Goal: Find specific page/section: Find specific page/section

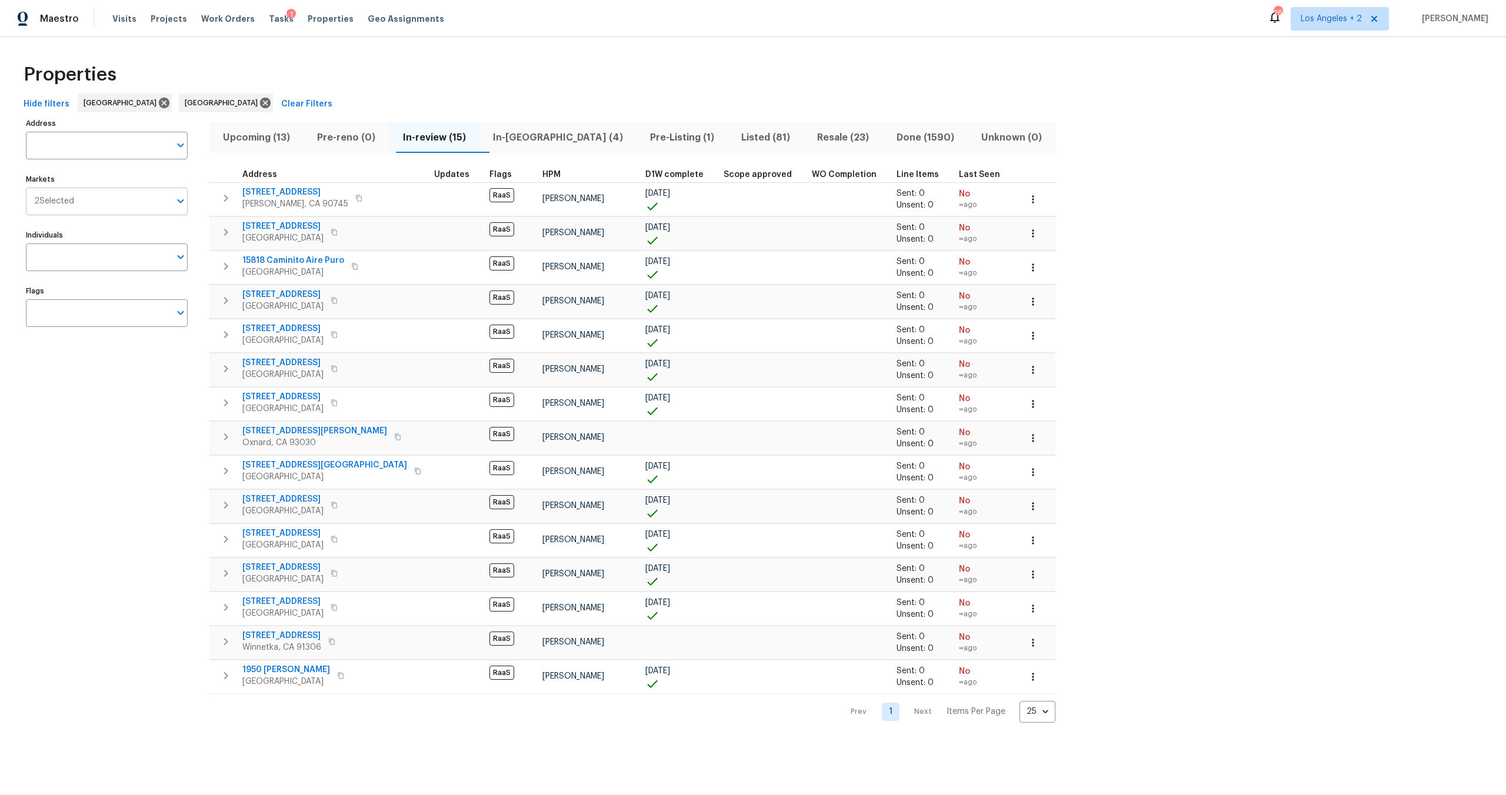
click at [116, 204] on input "Markets" at bounding box center [122, 202] width 96 height 28
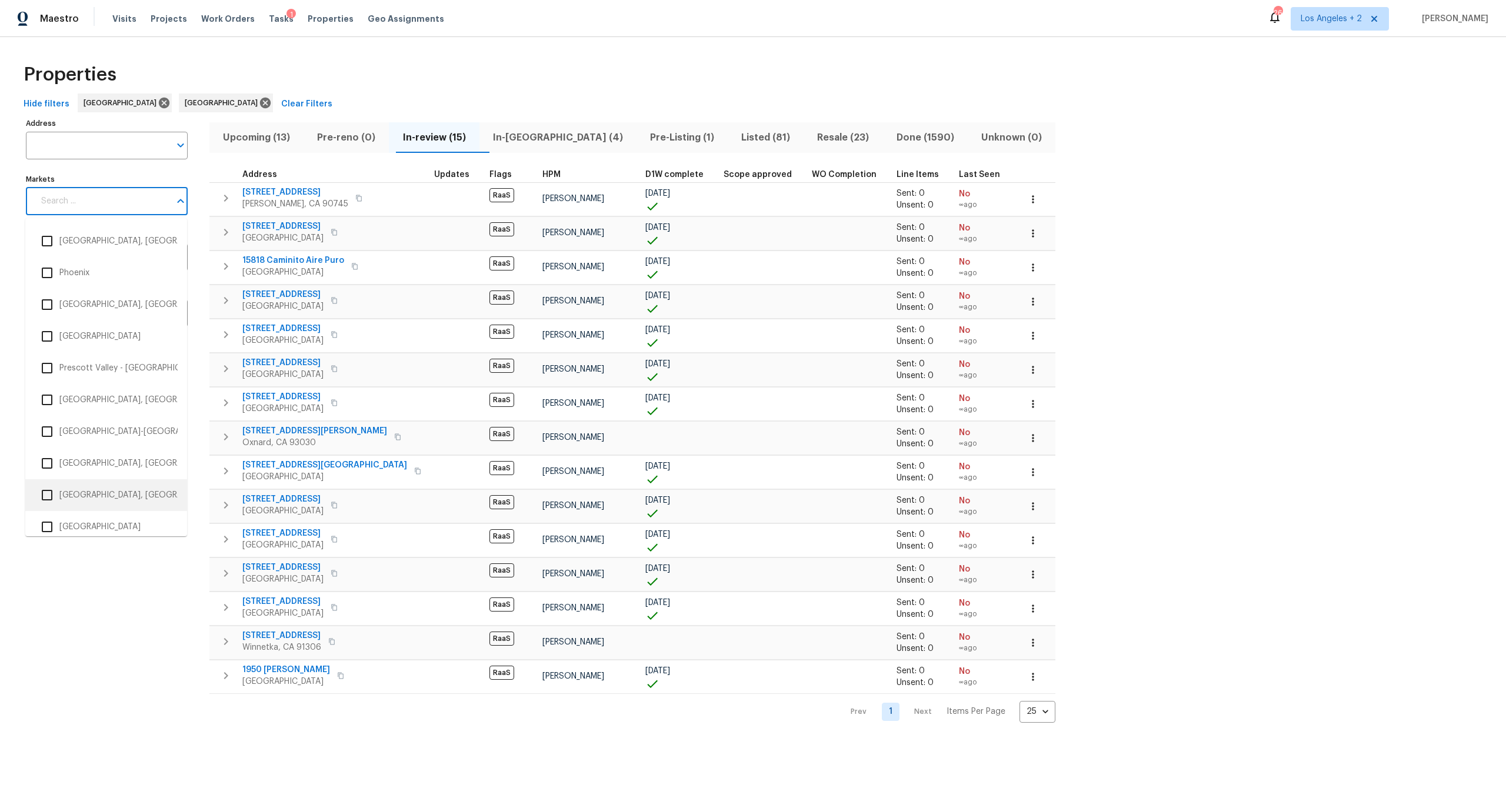
scroll to position [1809, 0]
click at [54, 524] on input "checkbox" at bounding box center [47, 526] width 25 height 25
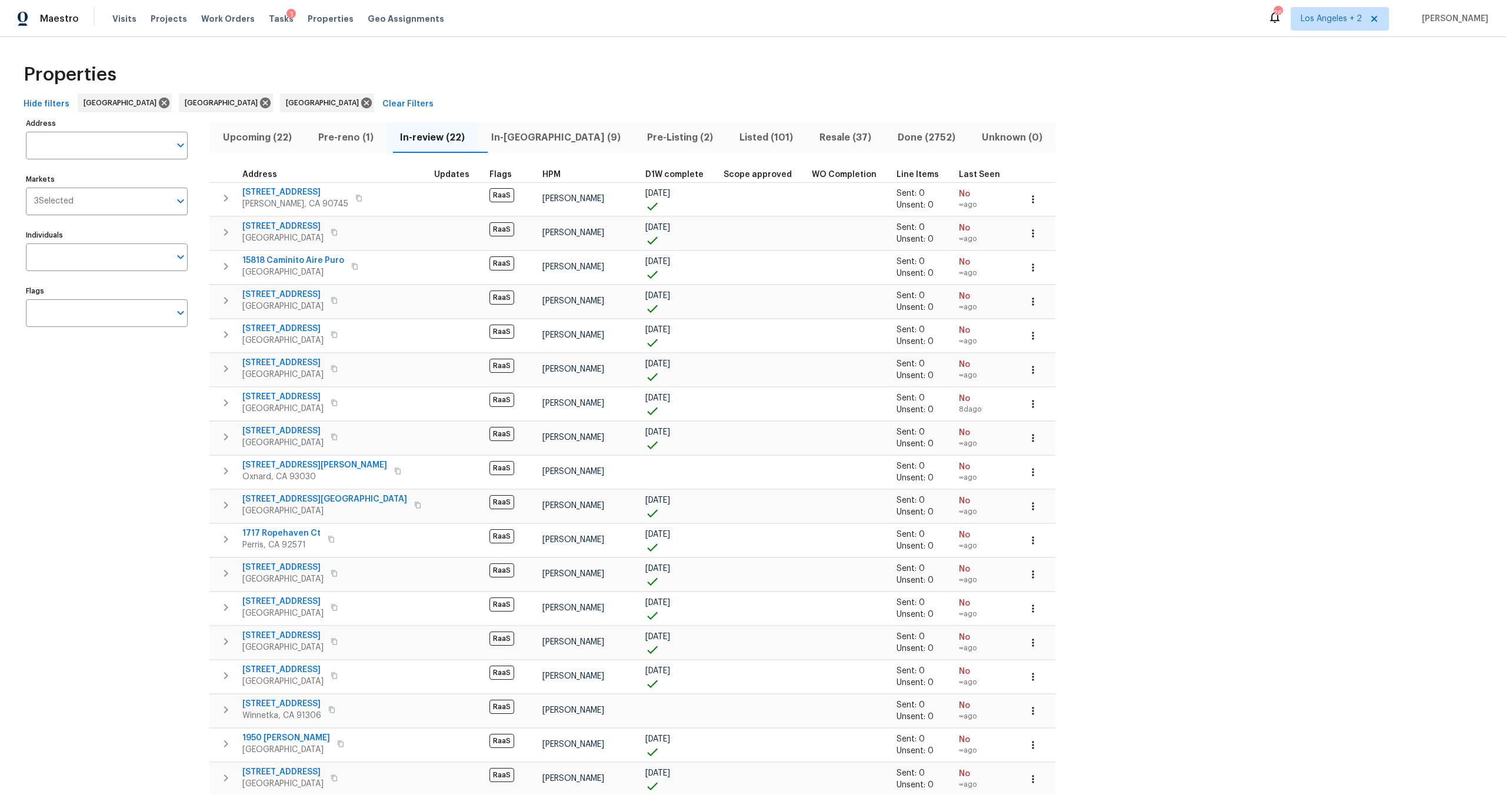
click at [395, 86] on div "Properties" at bounding box center [753, 75] width 1468 height 38
click at [429, 62] on div "Properties" at bounding box center [753, 75] width 1468 height 38
click at [471, 82] on div "Properties" at bounding box center [753, 75] width 1468 height 38
click at [437, 73] on div "Properties" at bounding box center [753, 75] width 1468 height 38
click at [140, 19] on div "Visits Projects Work Orders Tasks 1 Properties Geo Assignments" at bounding box center [285, 19] width 346 height 24
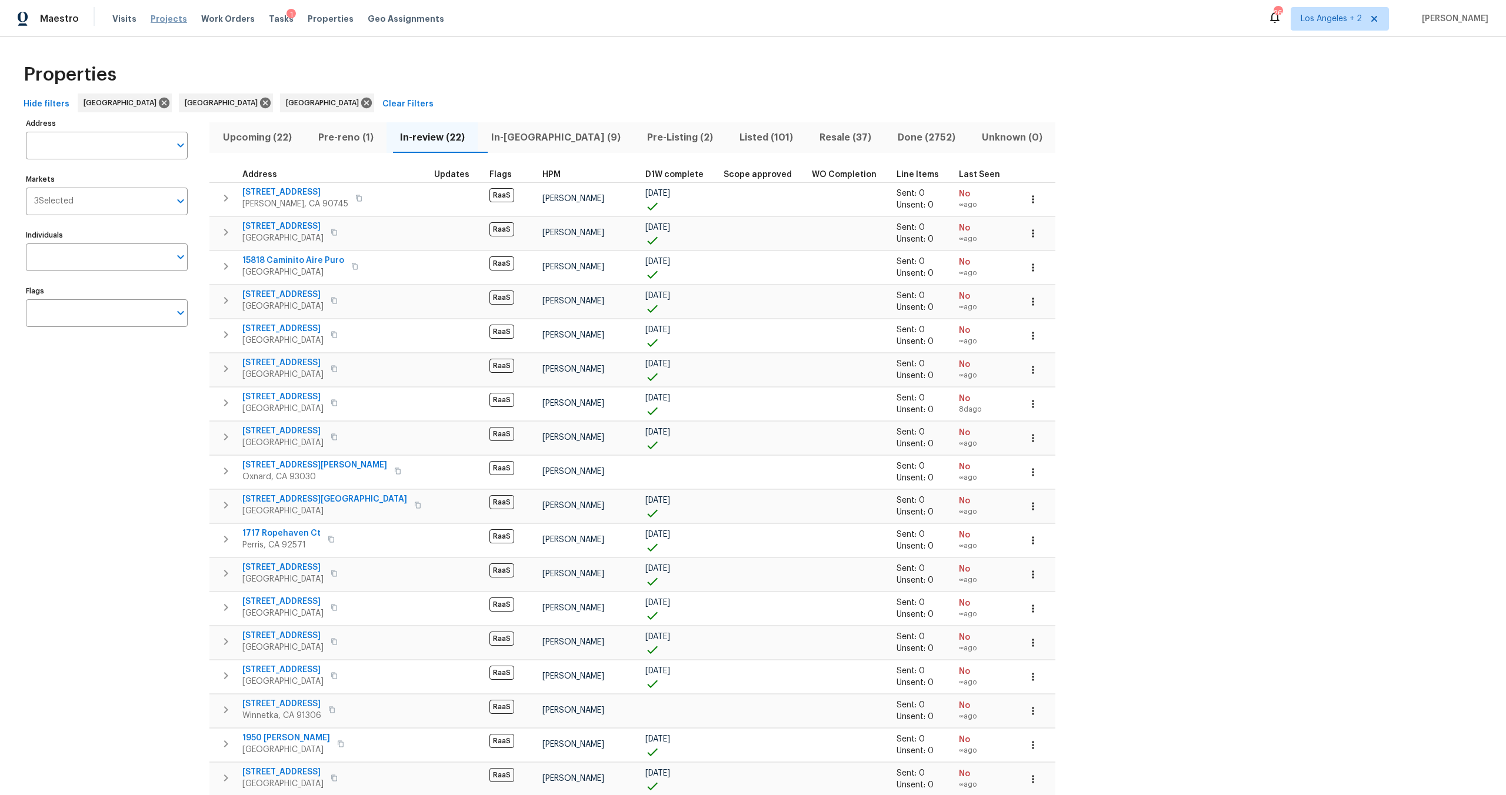
click at [160, 18] on span "Projects" at bounding box center [169, 19] width 36 height 12
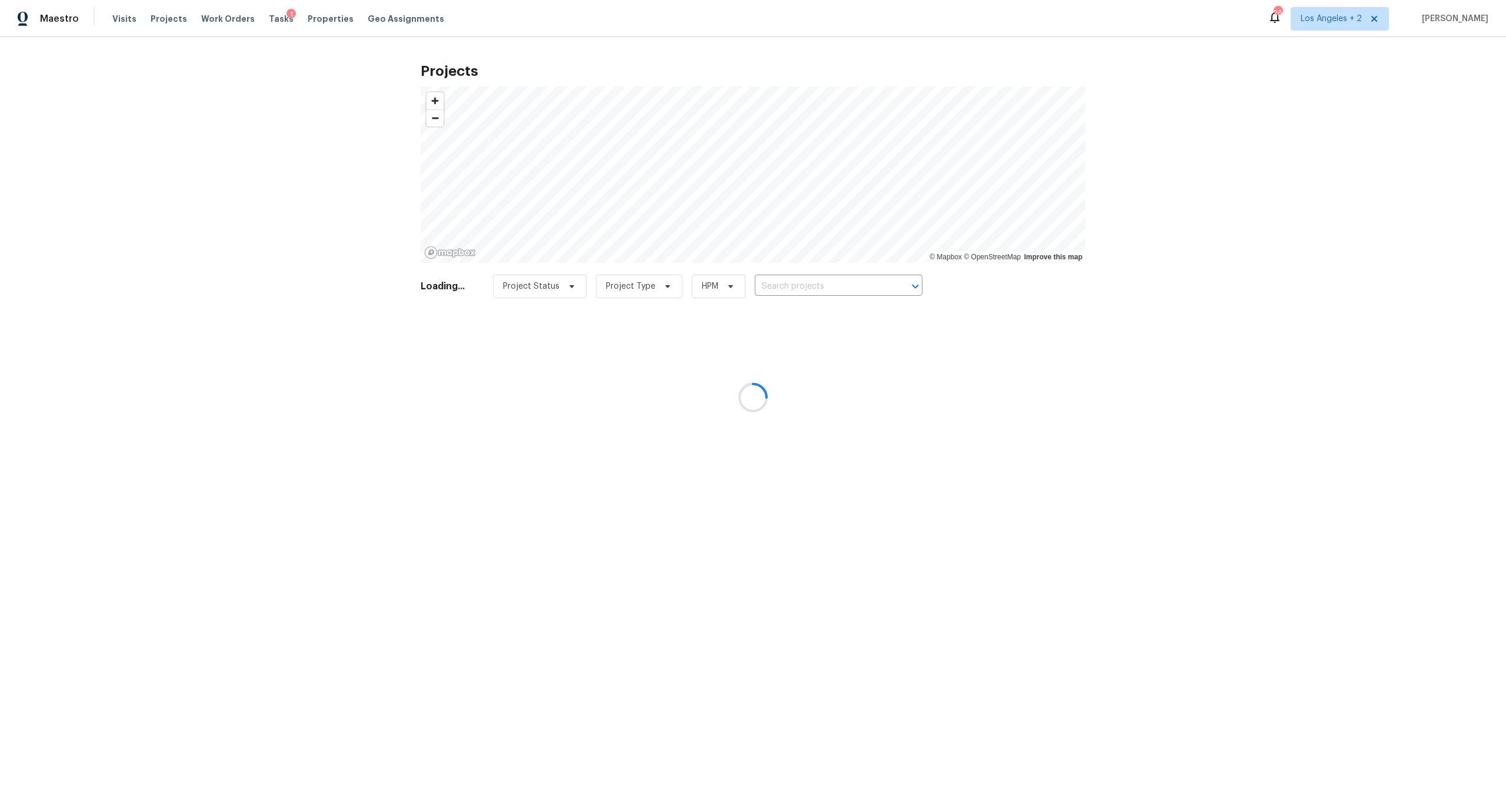
click at [796, 282] on div at bounding box center [753, 397] width 1506 height 795
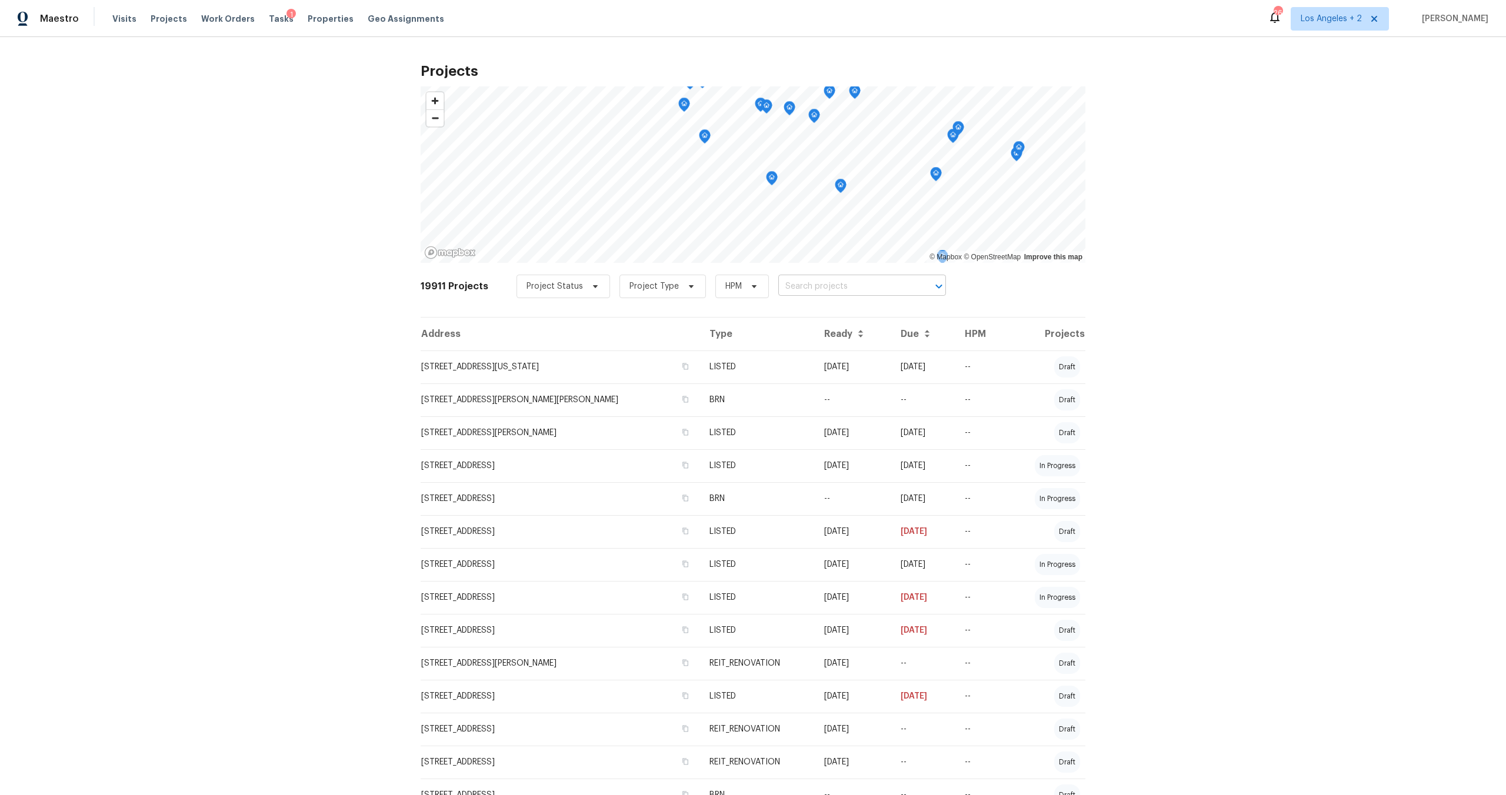
click at [783, 286] on input "text" at bounding box center [845, 287] width 135 height 18
paste input "[STREET_ADDRESS]"
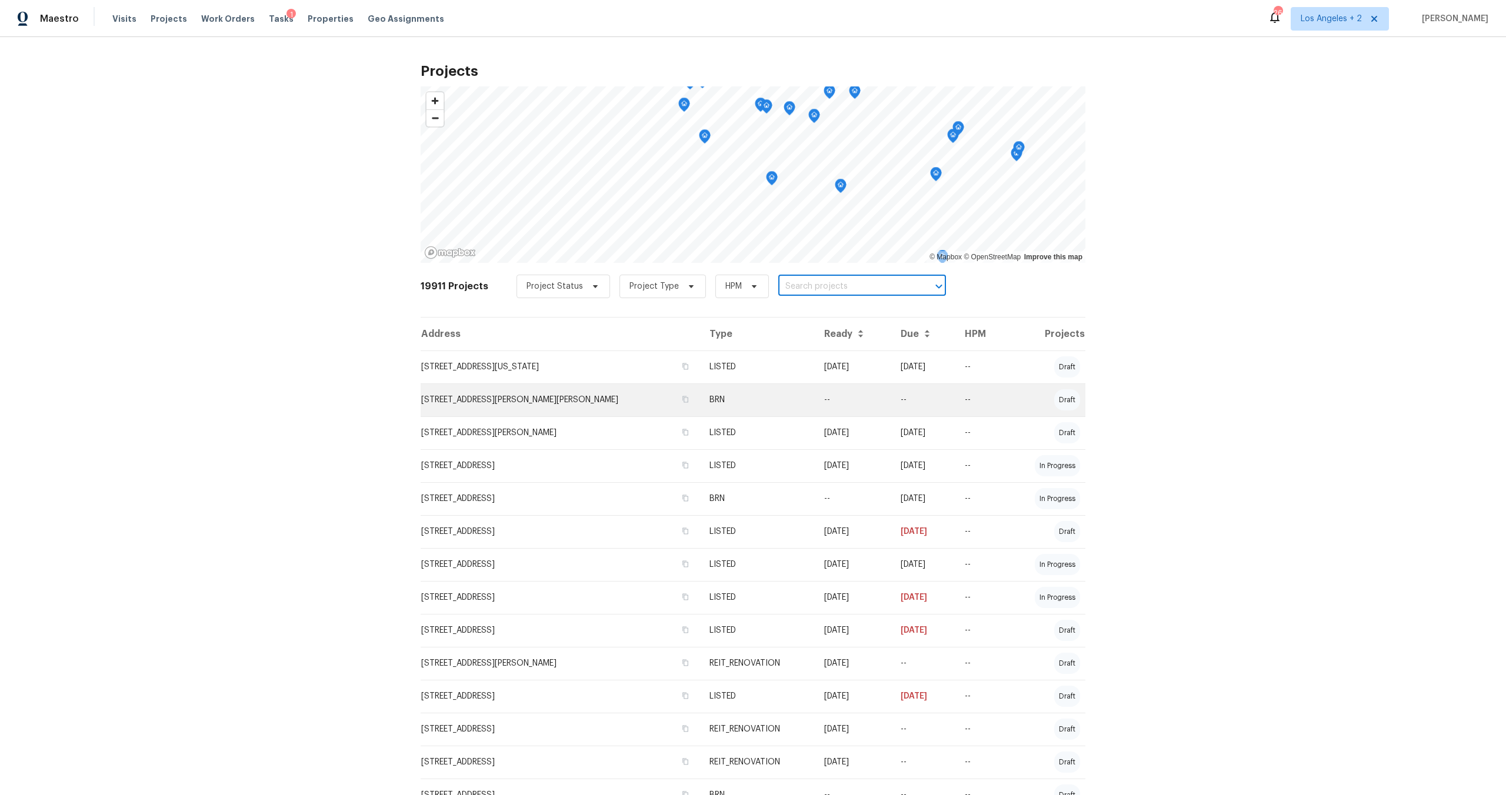
type input "[STREET_ADDRESS]"
click at [814, 316] on li "[STREET_ADDRESS]" at bounding box center [851, 312] width 171 height 19
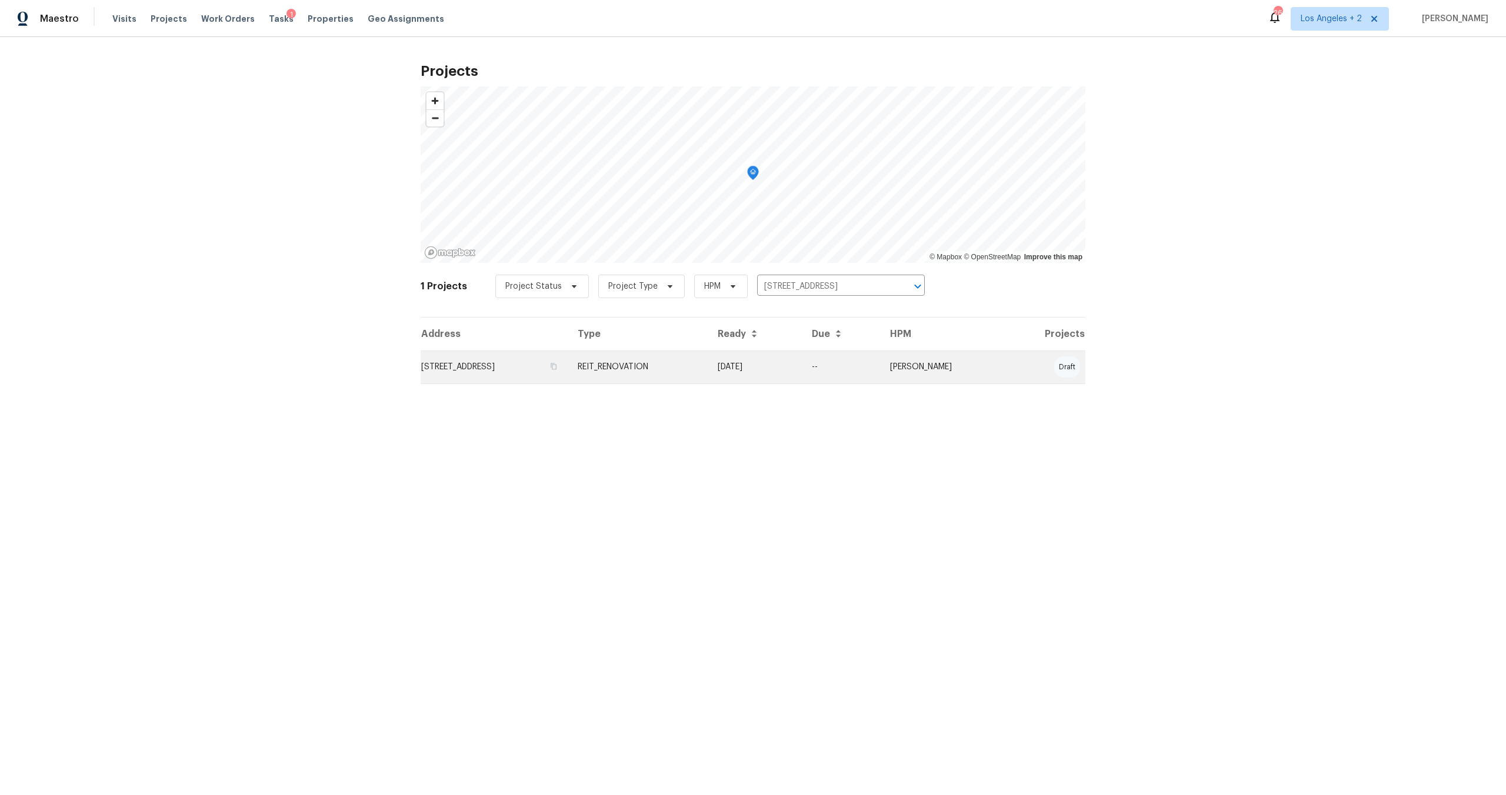
click at [512, 366] on td "[STREET_ADDRESS]" at bounding box center [495, 367] width 148 height 33
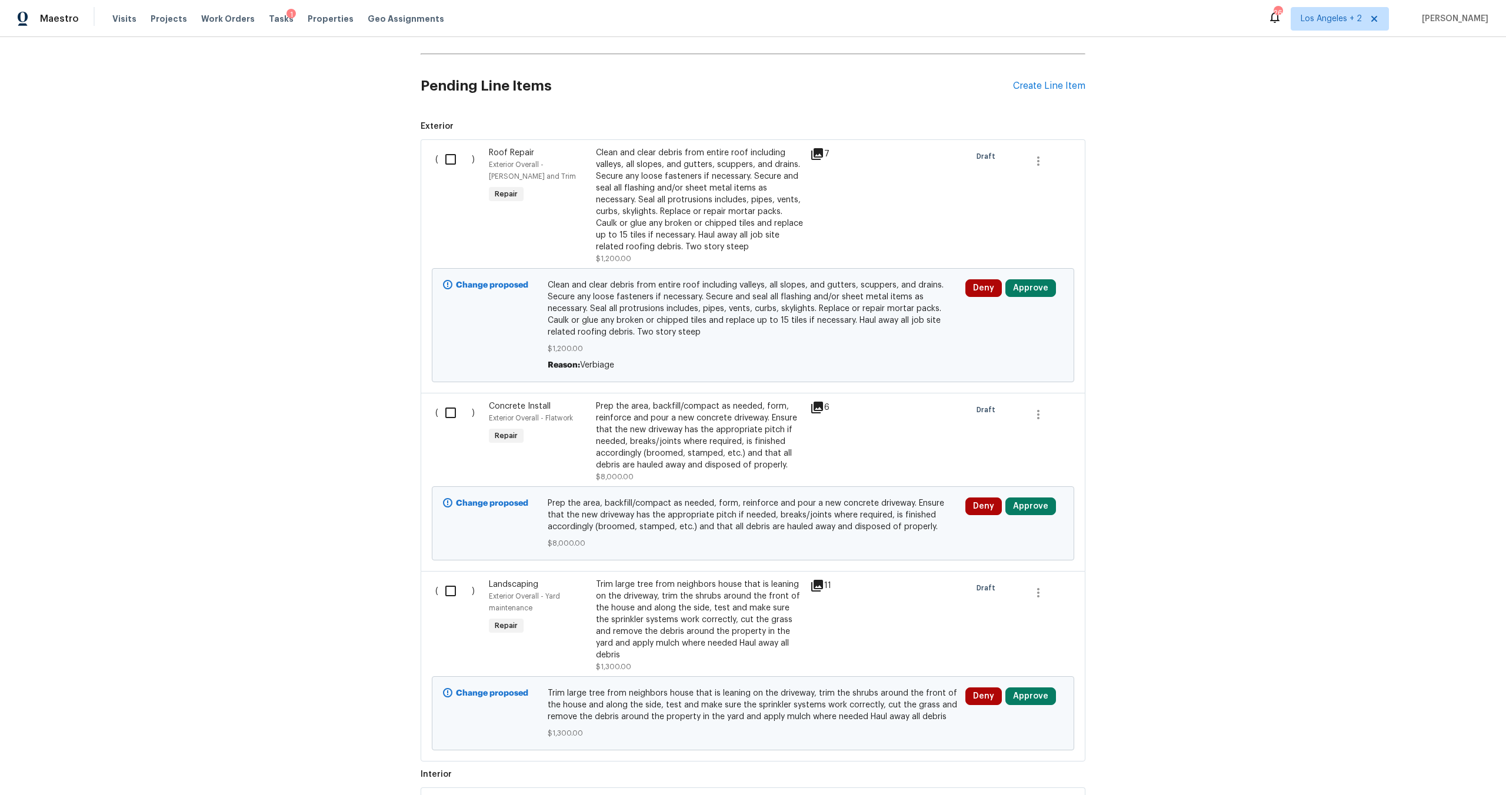
scroll to position [256, 0]
click at [812, 152] on icon at bounding box center [817, 151] width 14 height 14
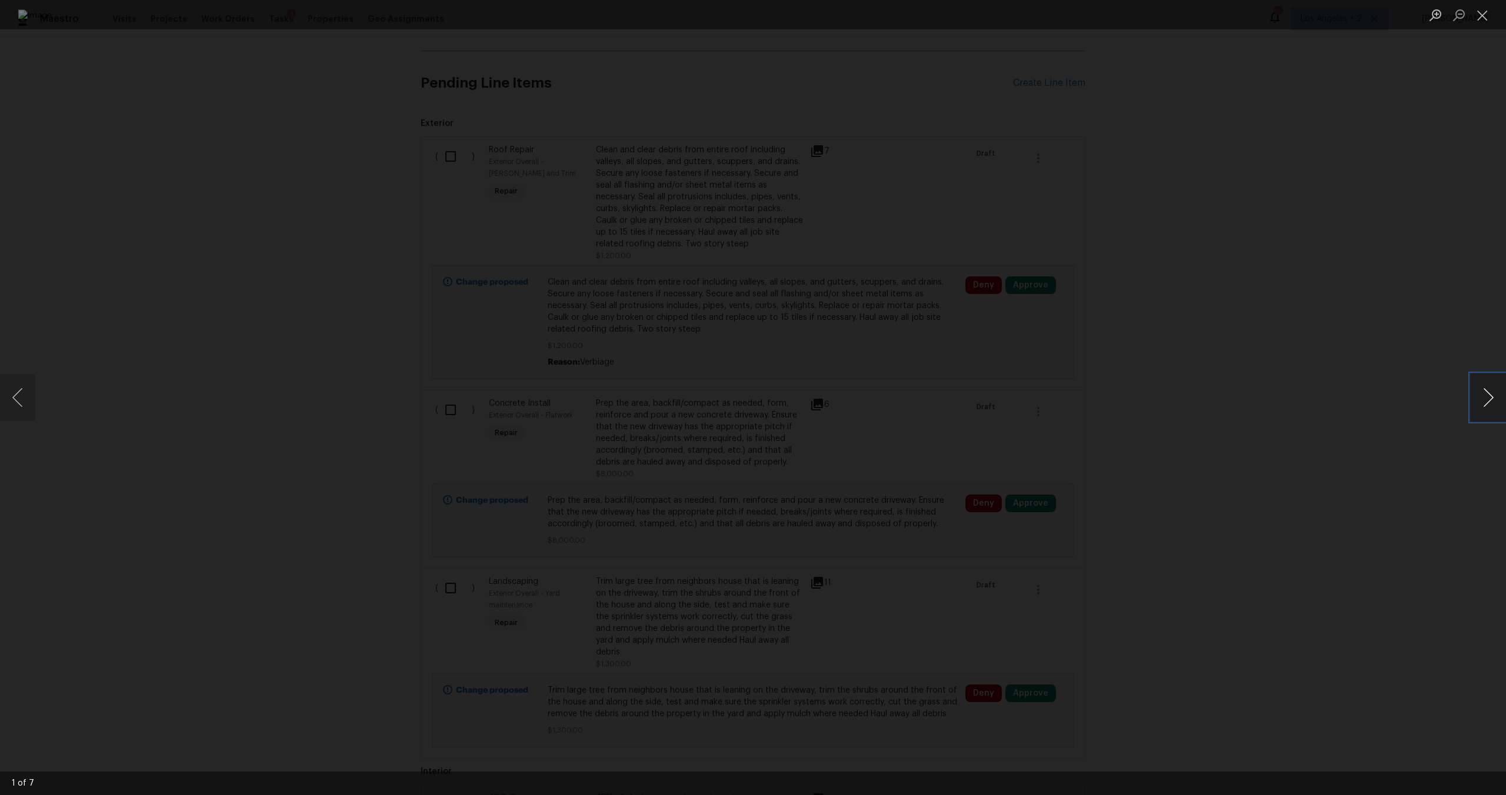
click at [1497, 400] on button "Next image" at bounding box center [1488, 397] width 35 height 47
click at [1480, 399] on button "Next image" at bounding box center [1488, 397] width 35 height 47
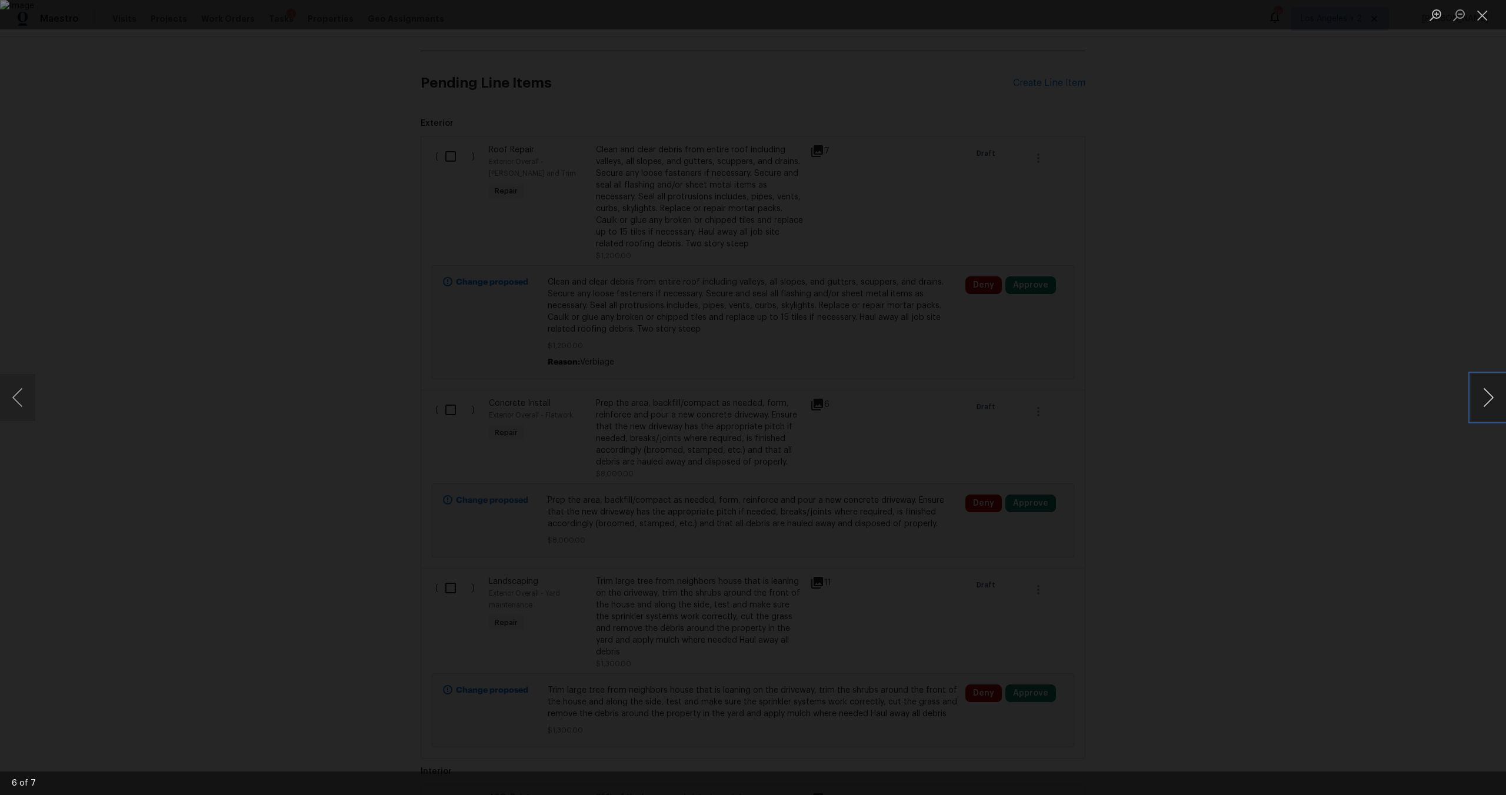
click at [1480, 392] on button "Next image" at bounding box center [1488, 397] width 35 height 47
click at [1478, 18] on button "Close lightbox" at bounding box center [1483, 15] width 24 height 21
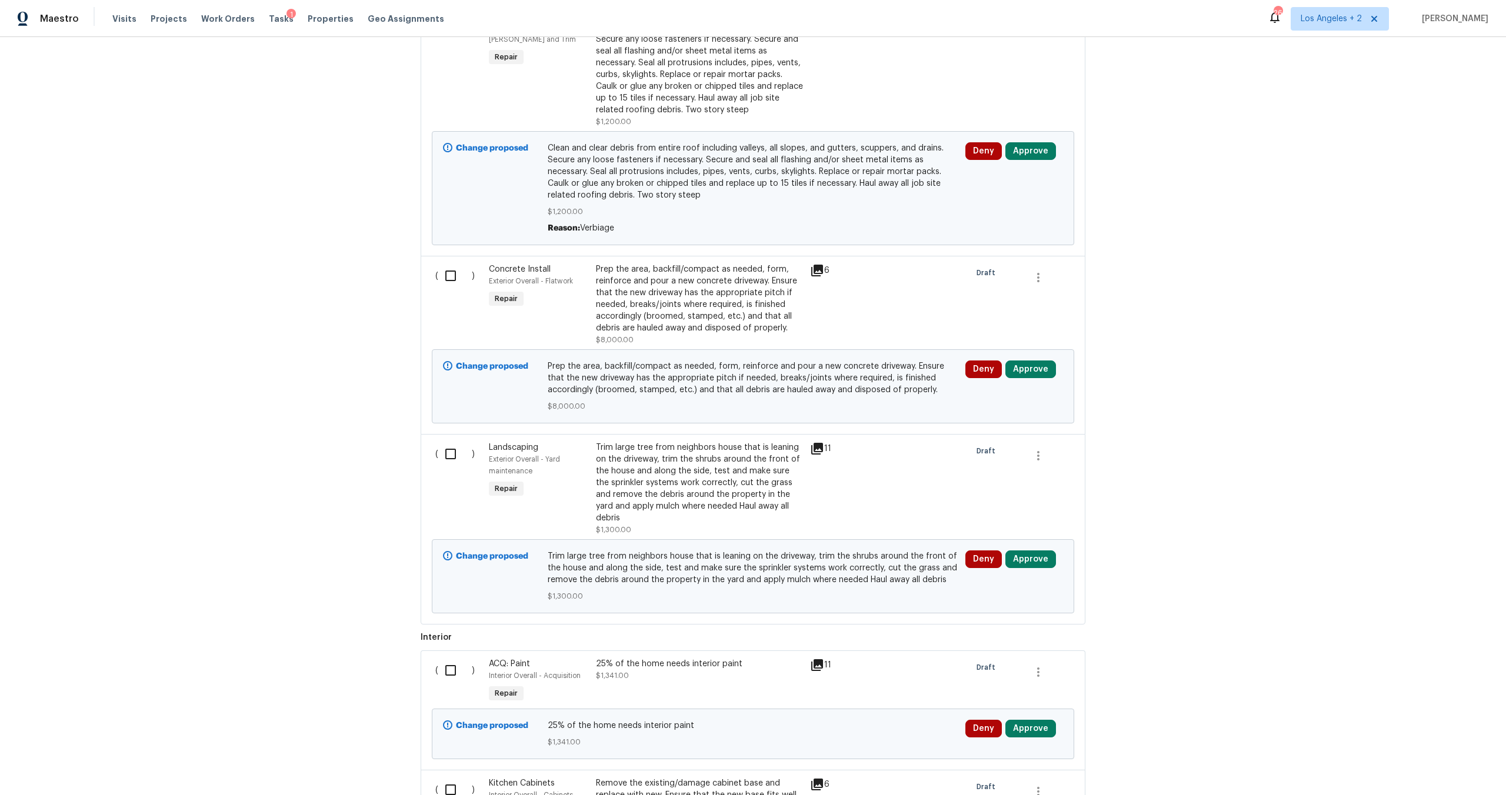
scroll to position [396, 0]
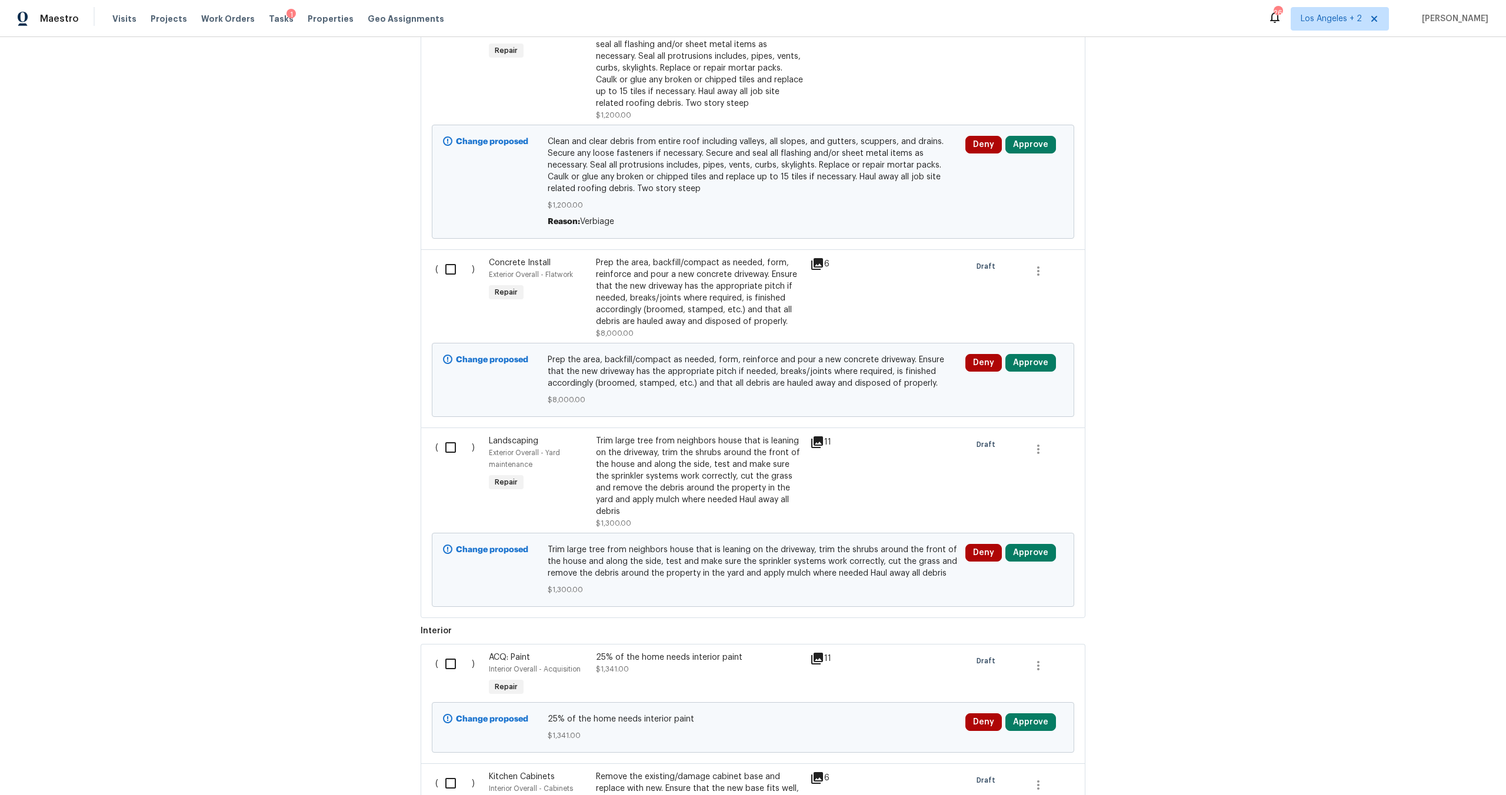
click at [815, 261] on icon at bounding box center [817, 264] width 12 height 12
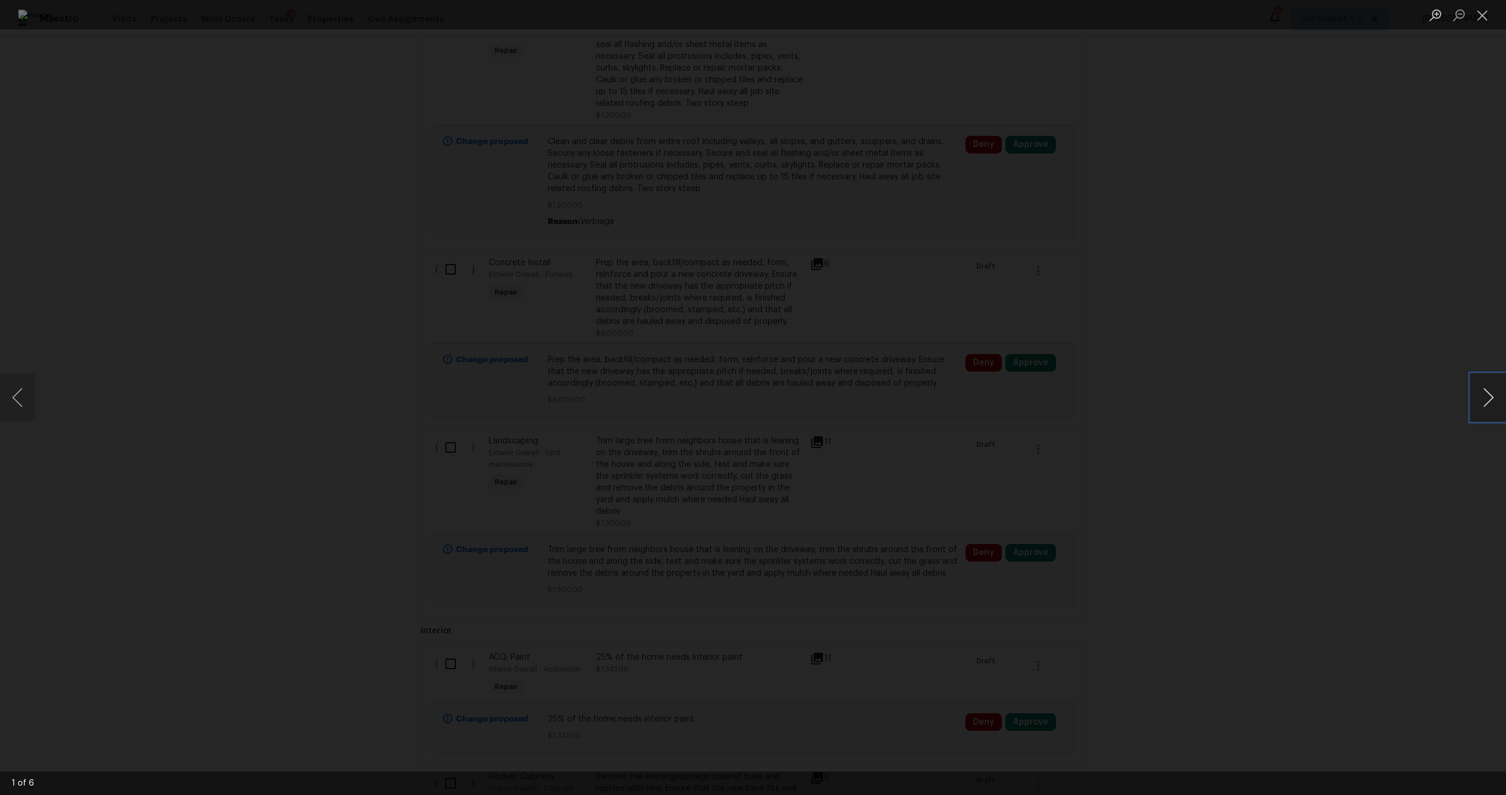
click at [1485, 388] on button "Next image" at bounding box center [1488, 397] width 35 height 47
click at [1491, 398] on button "Next image" at bounding box center [1488, 397] width 35 height 47
click at [1489, 23] on button "Close lightbox" at bounding box center [1483, 15] width 24 height 21
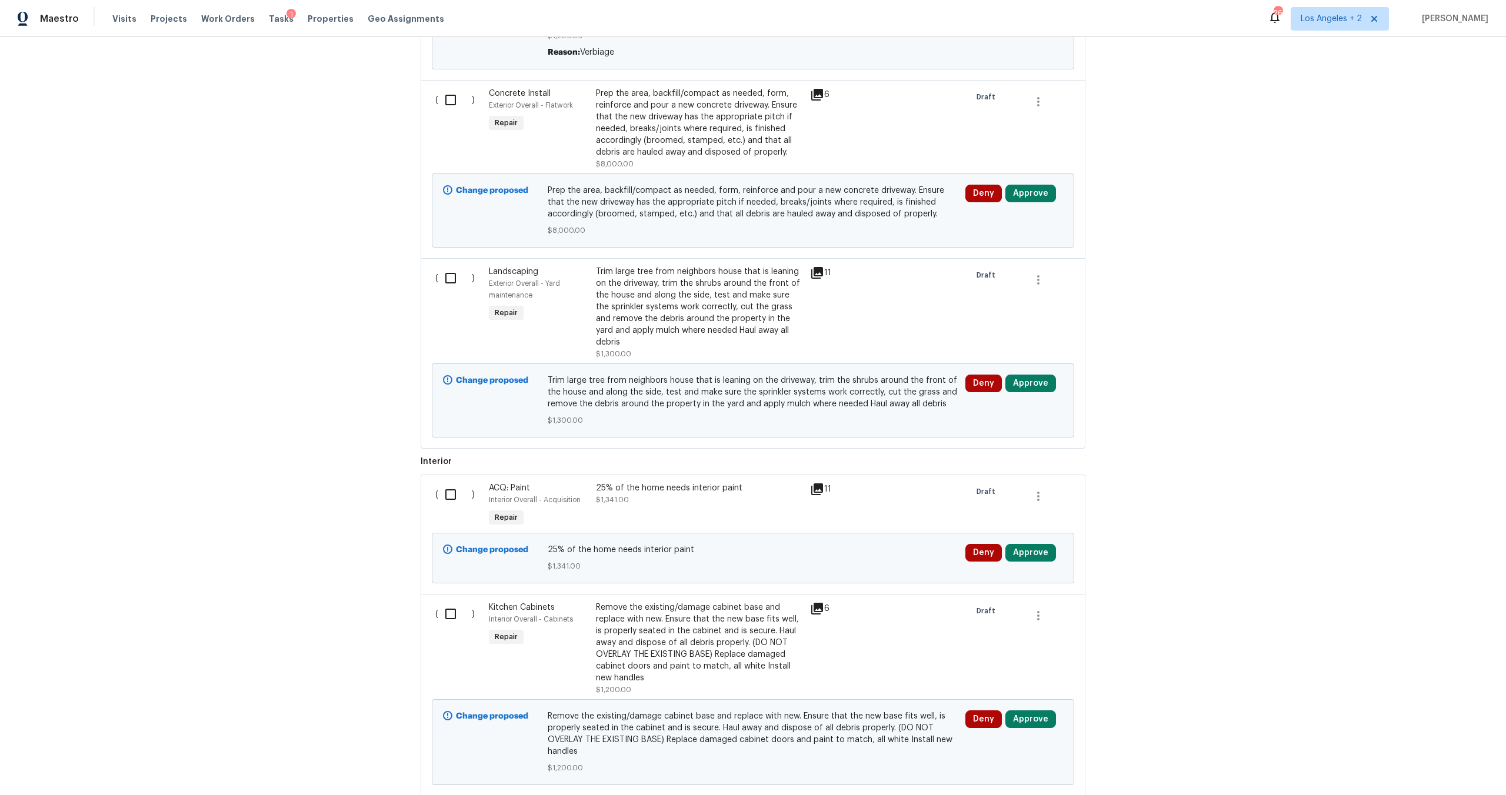
scroll to position [571, 0]
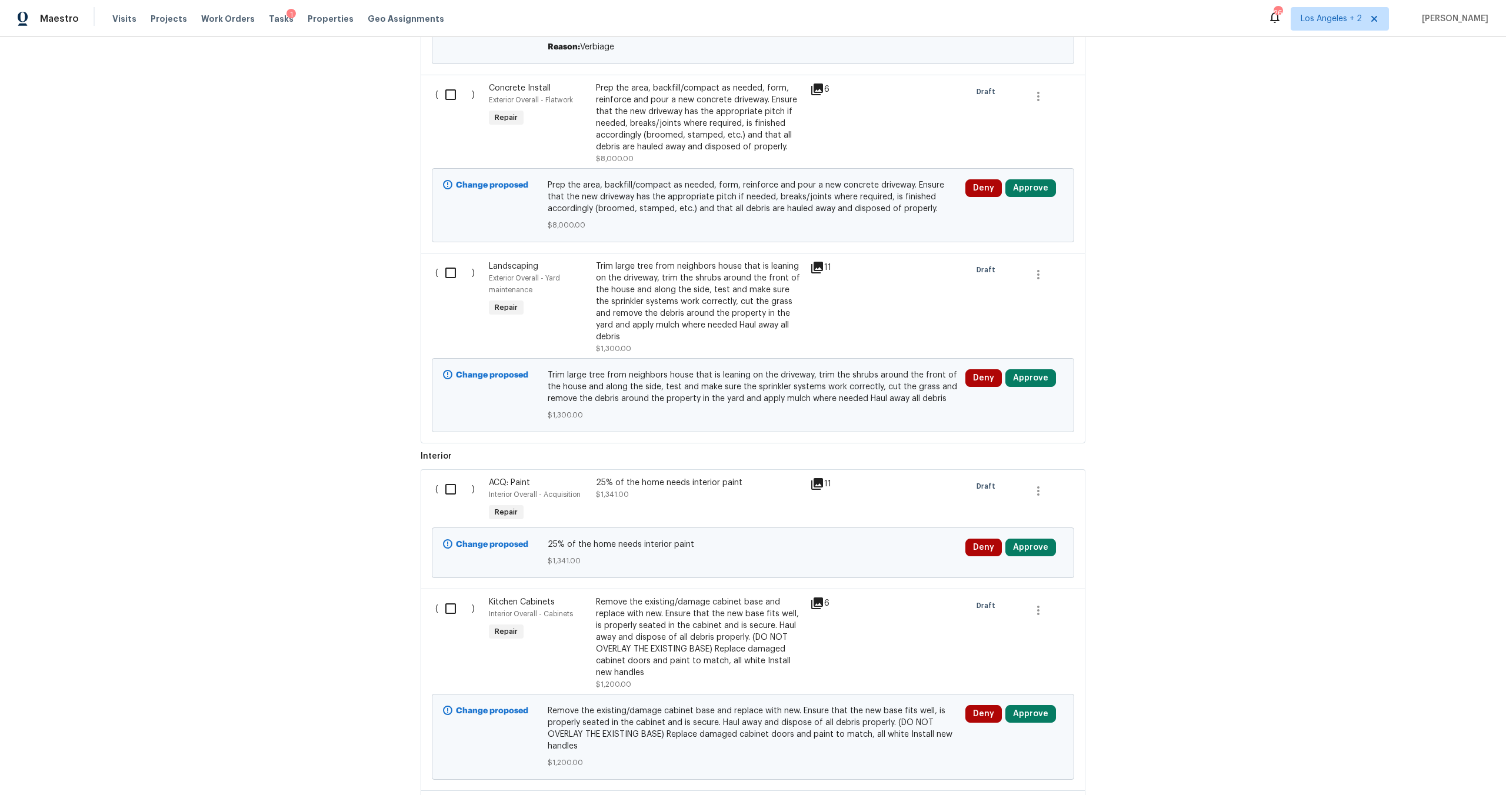
click at [816, 270] on icon at bounding box center [817, 268] width 14 height 14
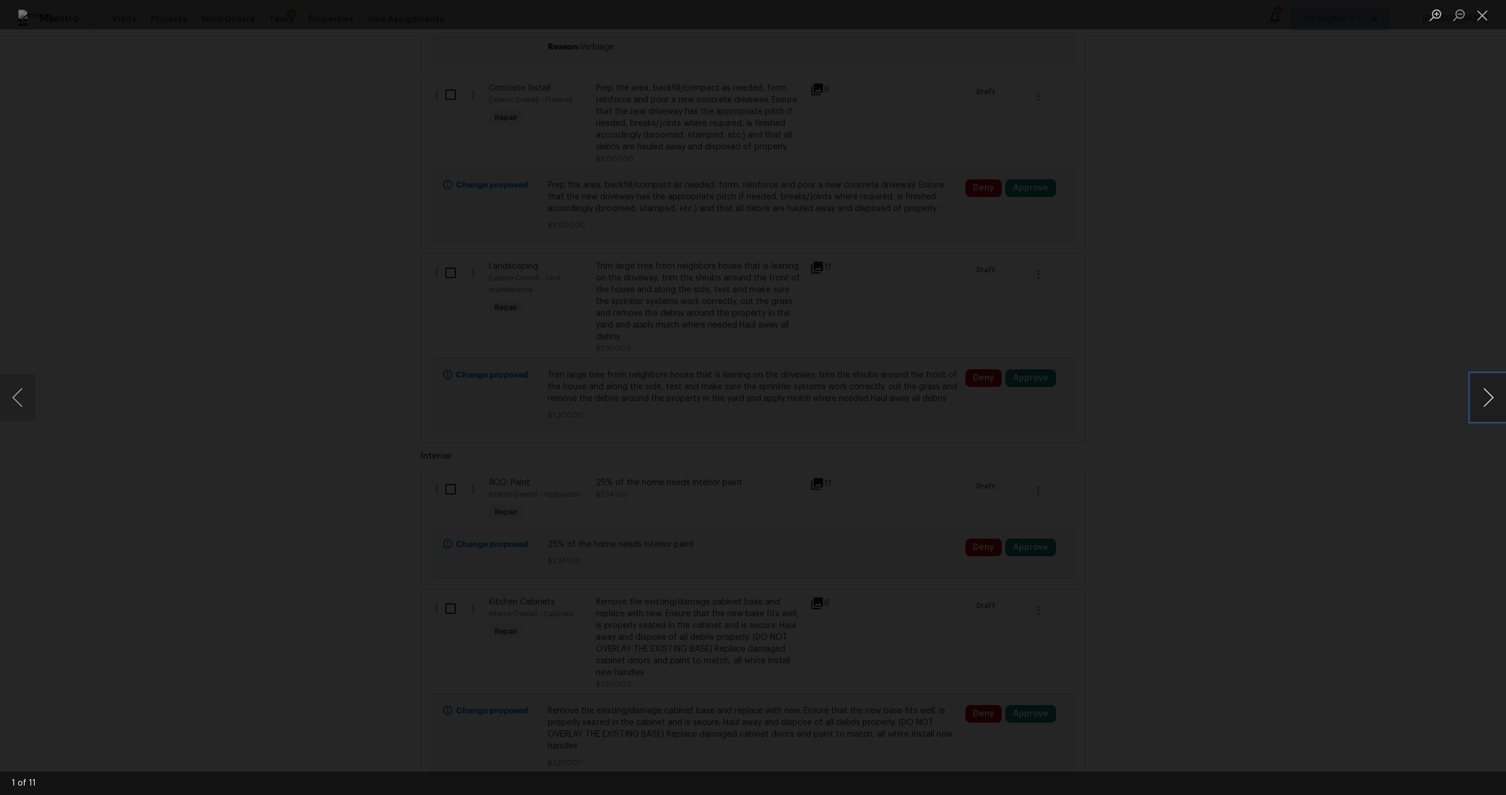
click at [1497, 403] on button "Next image" at bounding box center [1488, 397] width 35 height 47
click at [1492, 398] on button "Next image" at bounding box center [1488, 397] width 35 height 47
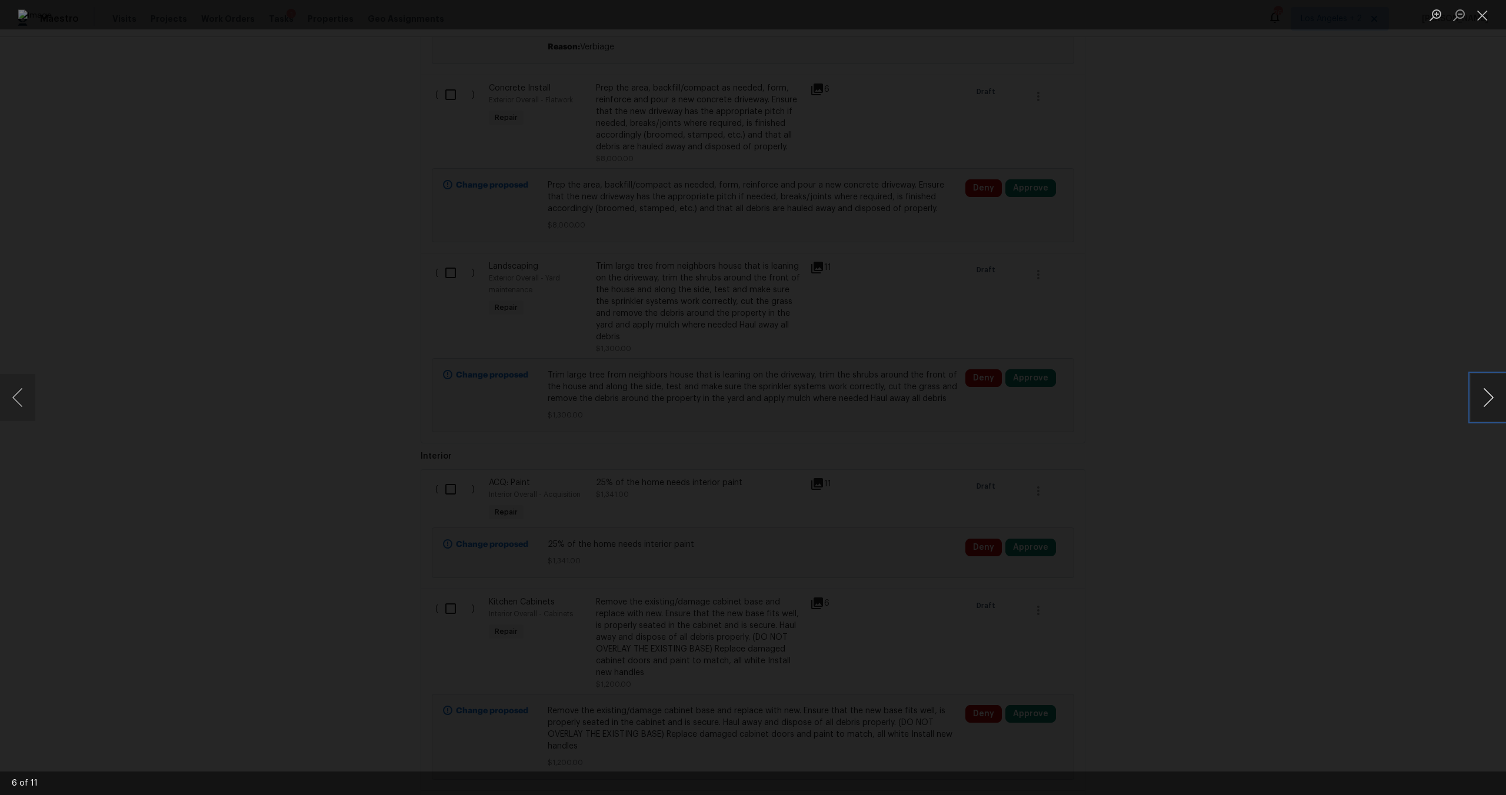
click at [1493, 398] on button "Next image" at bounding box center [1488, 397] width 35 height 47
click at [1490, 22] on button "Close lightbox" at bounding box center [1483, 15] width 24 height 21
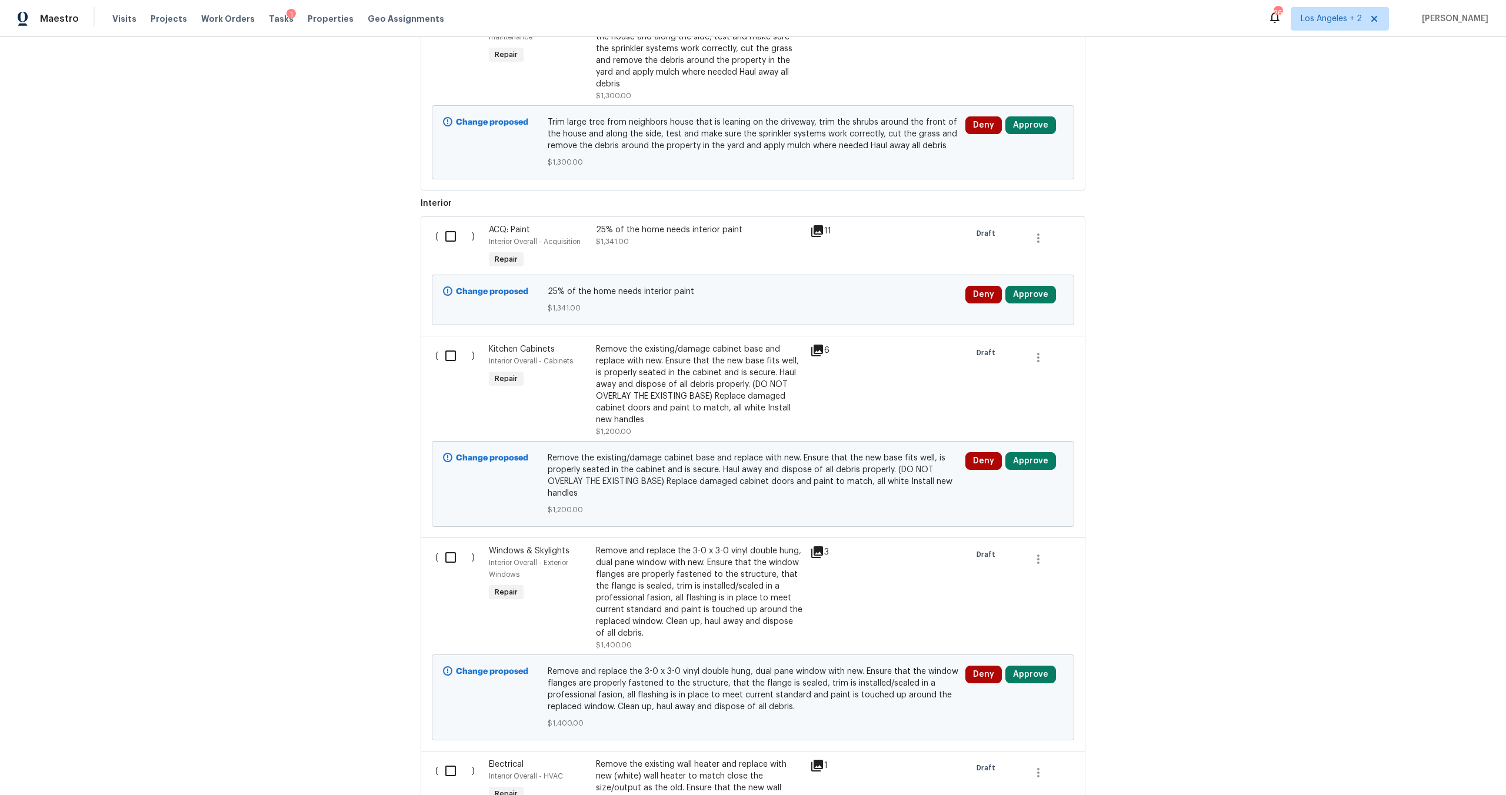
scroll to position [832, 0]
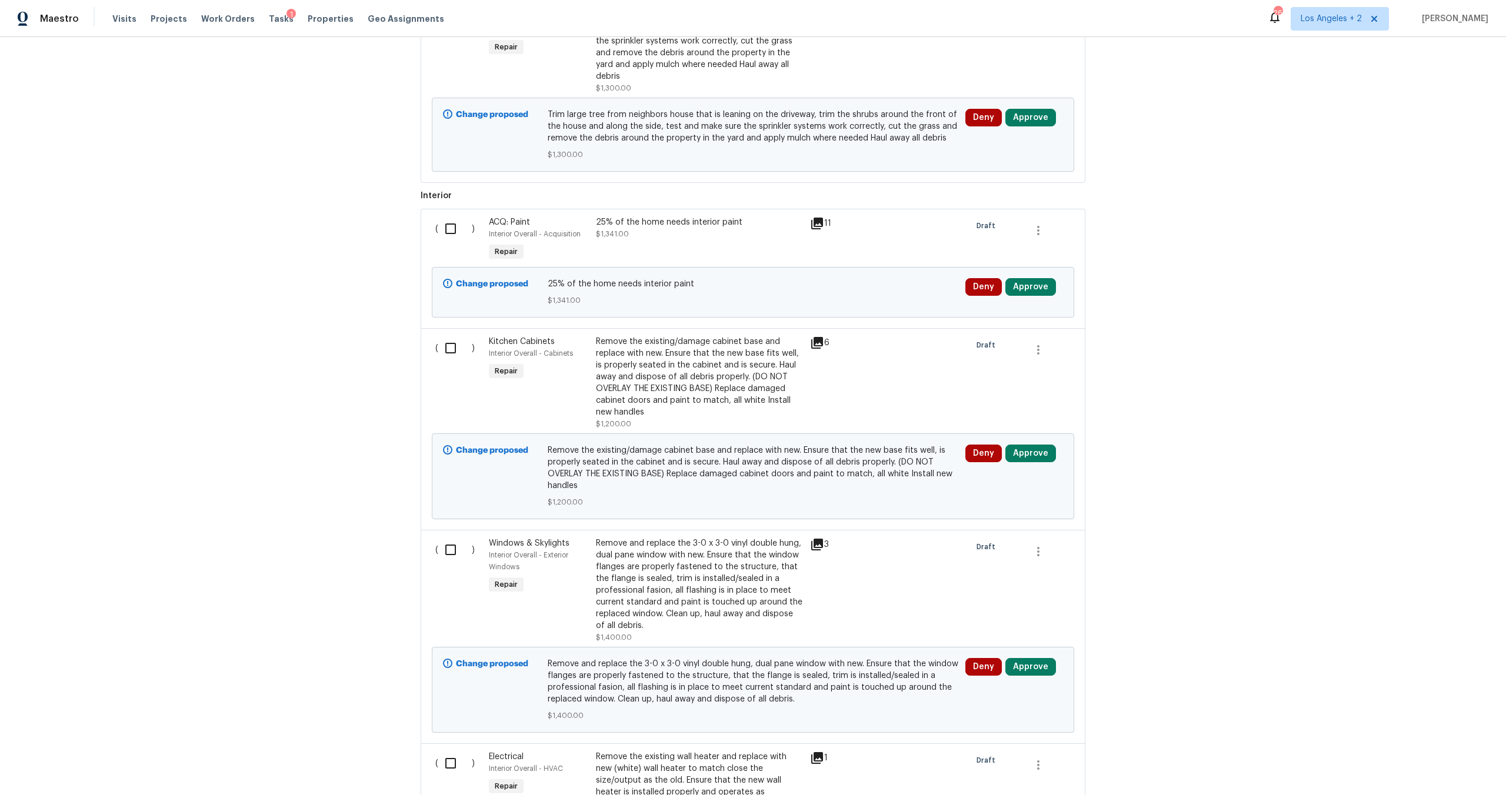
click at [810, 216] on icon at bounding box center [817, 223] width 14 height 14
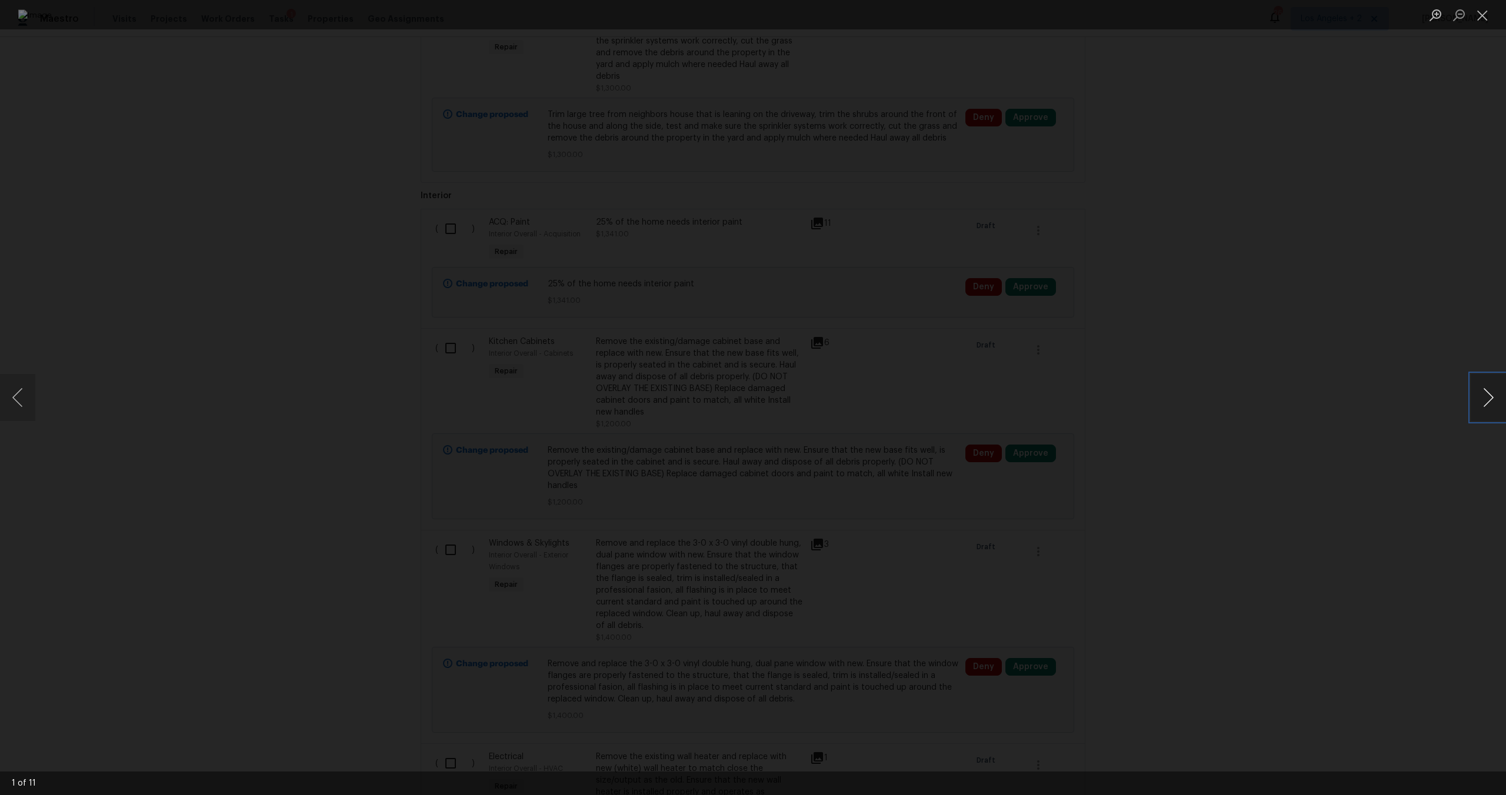
click at [1491, 412] on button "Next image" at bounding box center [1488, 397] width 35 height 47
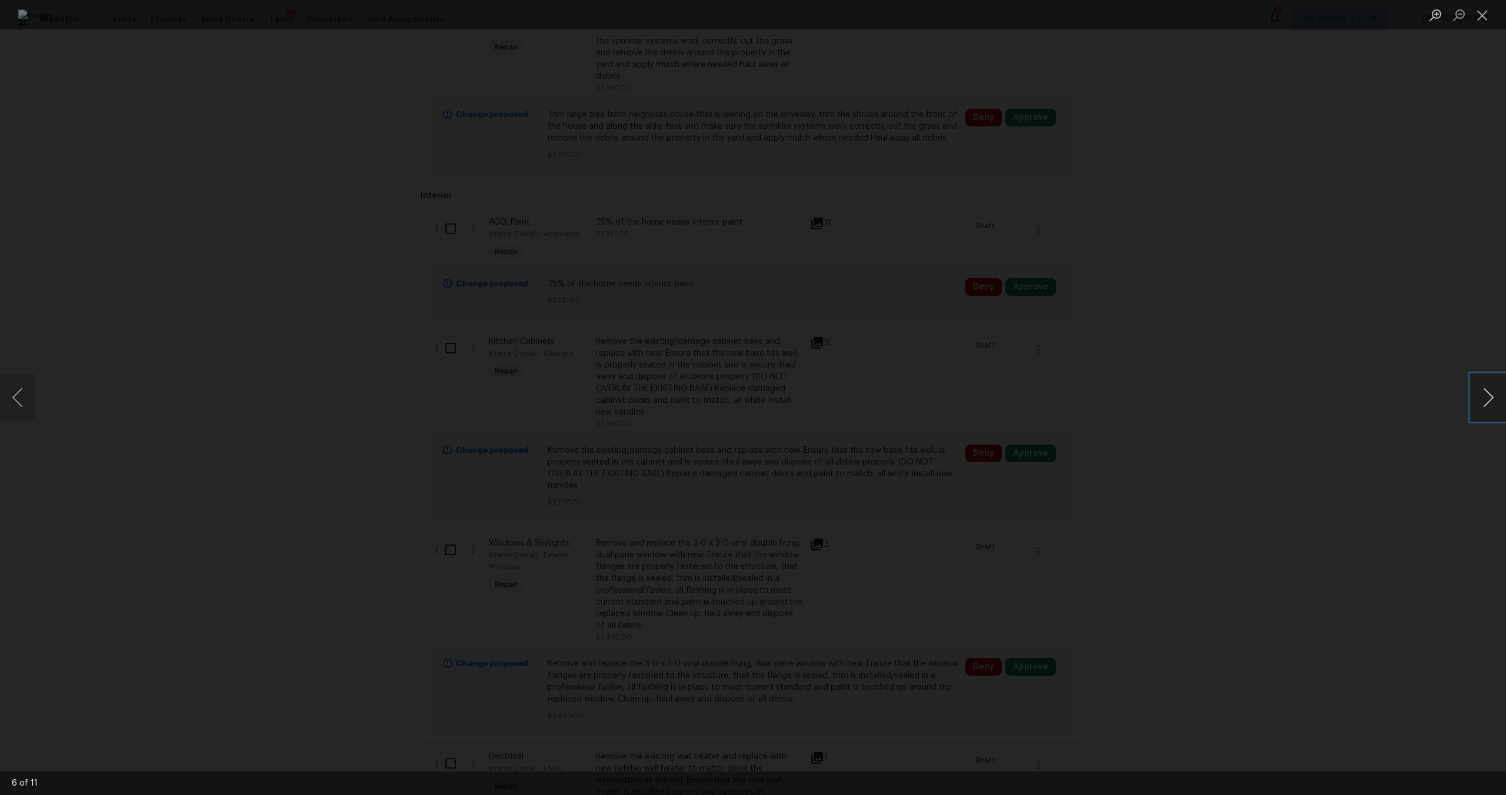
click at [1491, 412] on button "Next image" at bounding box center [1488, 397] width 35 height 47
click at [1494, 409] on button "Next image" at bounding box center [1488, 397] width 35 height 47
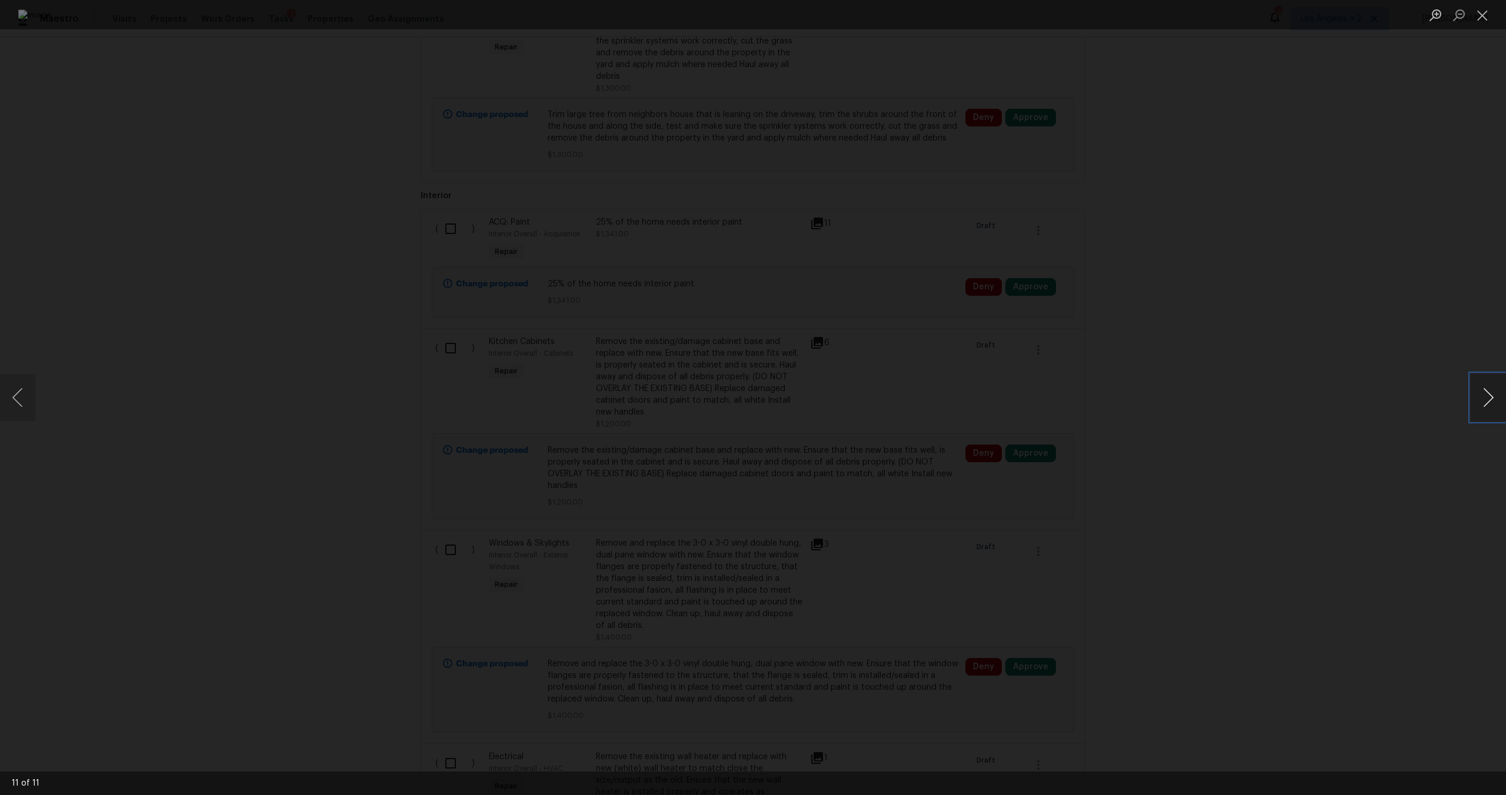
click at [1494, 409] on button "Next image" at bounding box center [1488, 397] width 35 height 47
click at [1481, 17] on button "Close lightbox" at bounding box center [1483, 15] width 24 height 21
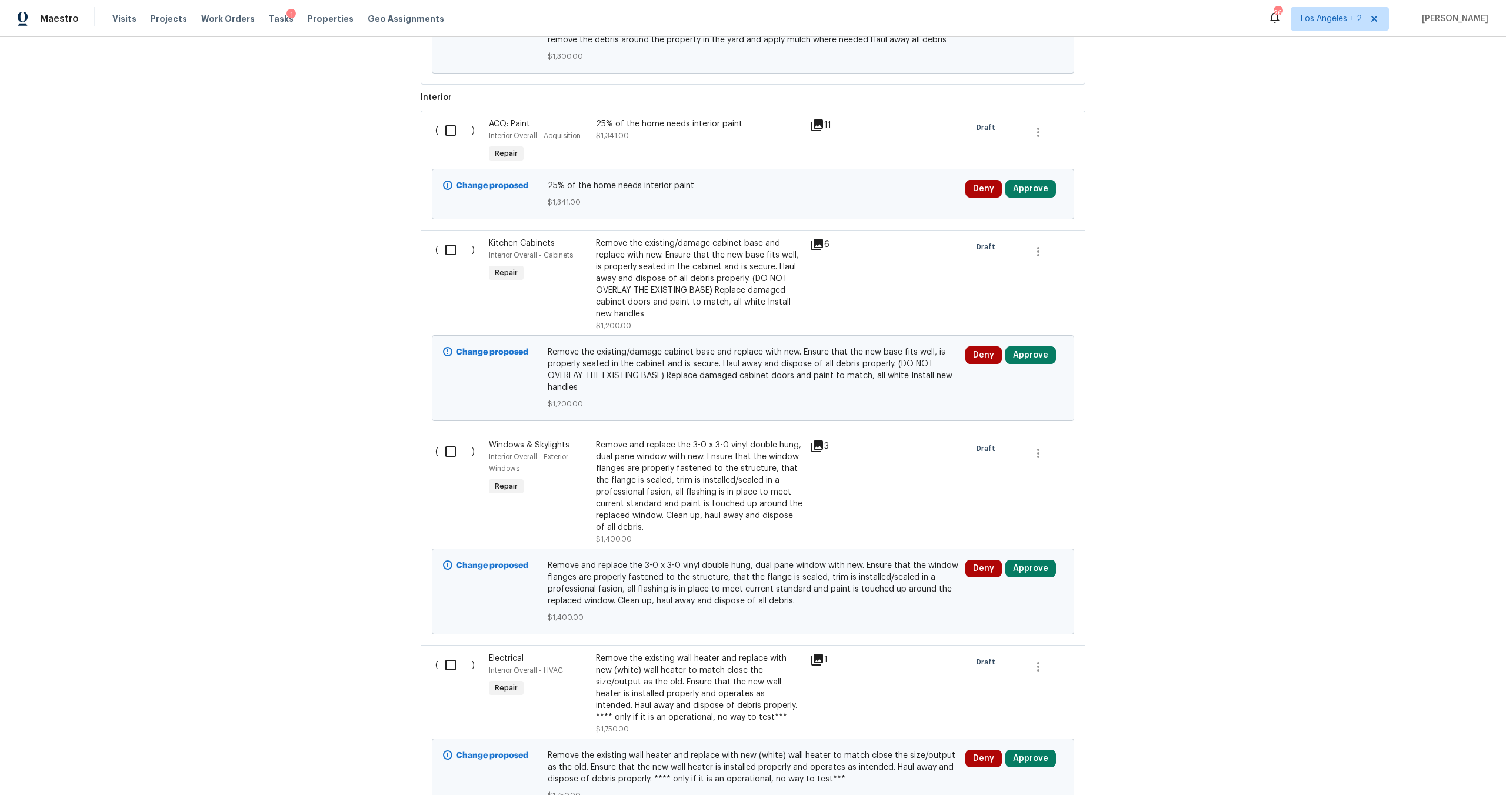
scroll to position [932, 0]
click at [820, 235] on div "6" at bounding box center [833, 242] width 46 height 14
click at [818, 235] on icon at bounding box center [817, 242] width 14 height 14
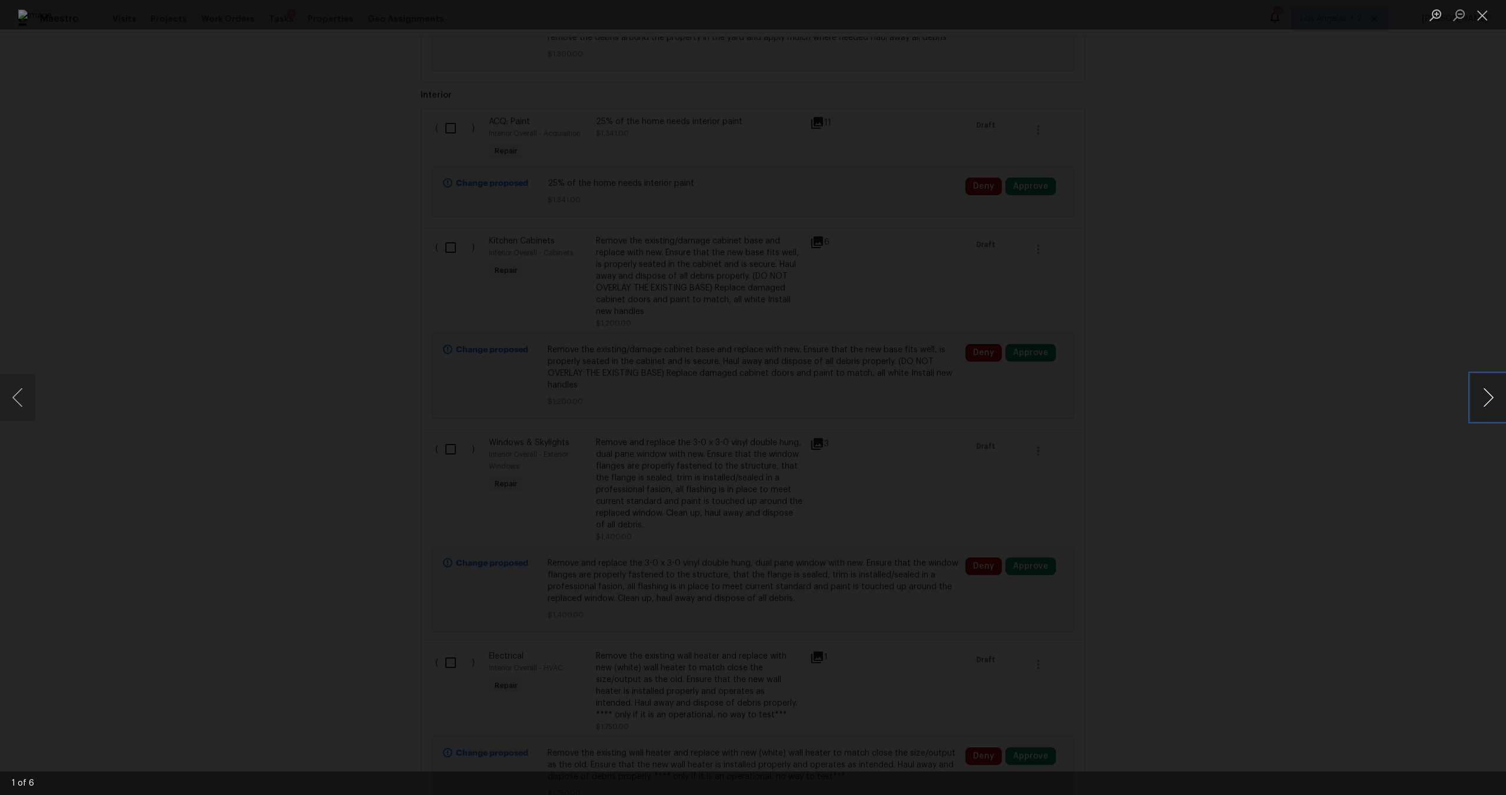
click at [1486, 401] on button "Next image" at bounding box center [1488, 397] width 35 height 47
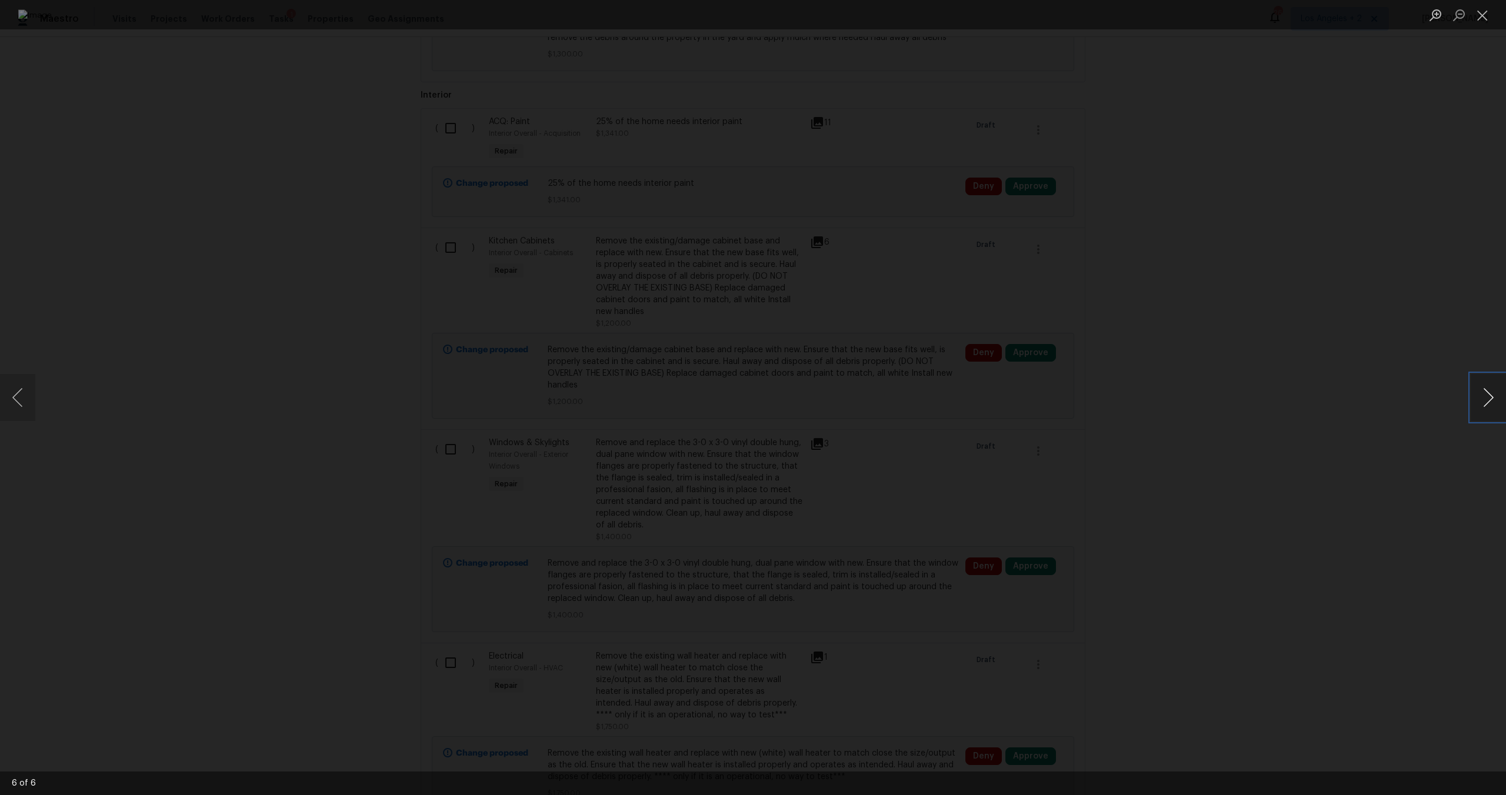
click at [1486, 401] on button "Next image" at bounding box center [1488, 397] width 35 height 47
click at [25, 399] on button "Previous image" at bounding box center [17, 397] width 35 height 47
click at [1481, 24] on button "Close lightbox" at bounding box center [1483, 15] width 24 height 21
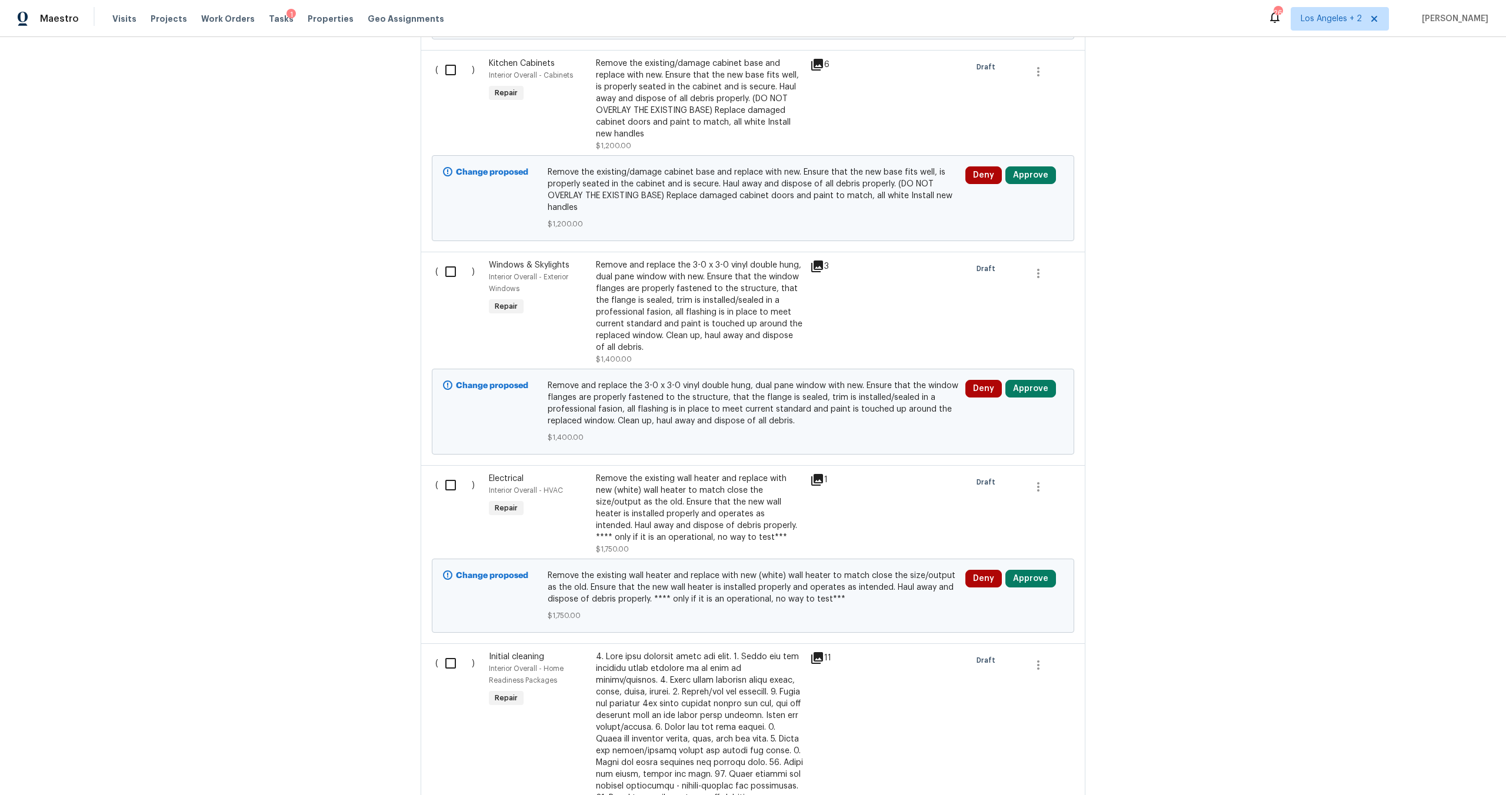
scroll to position [1219, 0]
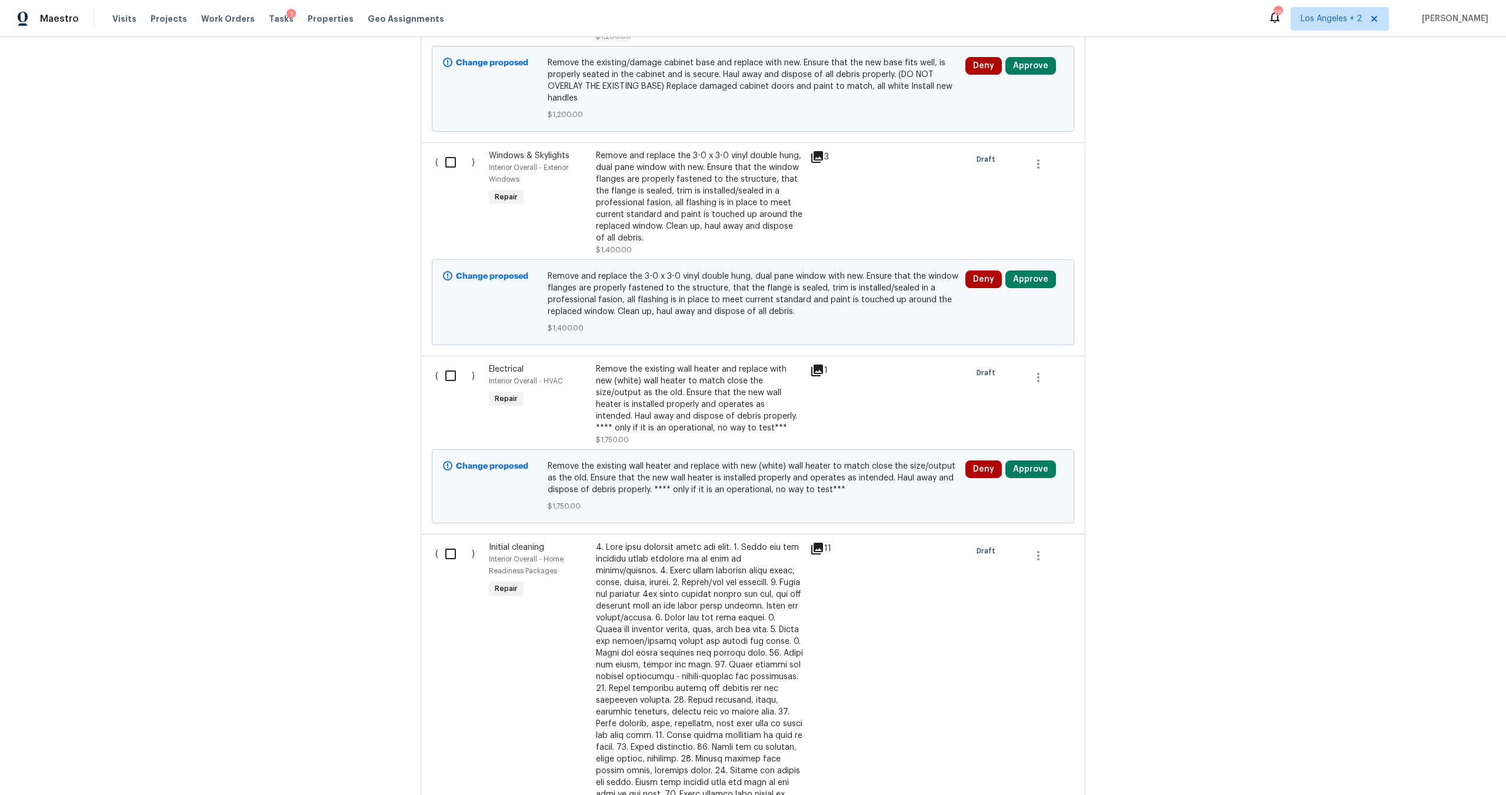
click at [810, 150] on icon at bounding box center [817, 157] width 14 height 14
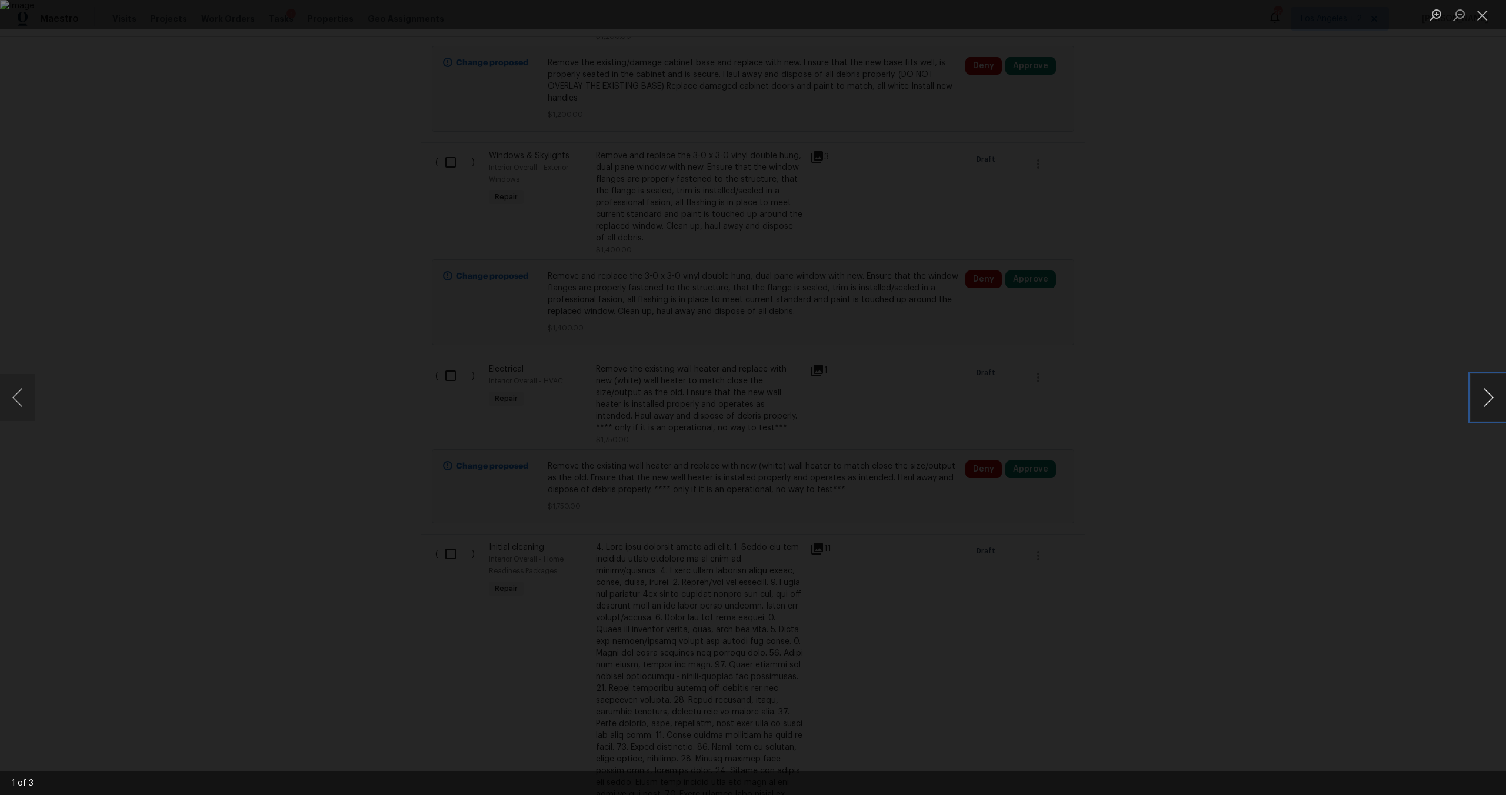
click at [1485, 404] on button "Next image" at bounding box center [1488, 397] width 35 height 47
click at [1485, 20] on button "Close lightbox" at bounding box center [1483, 15] width 24 height 21
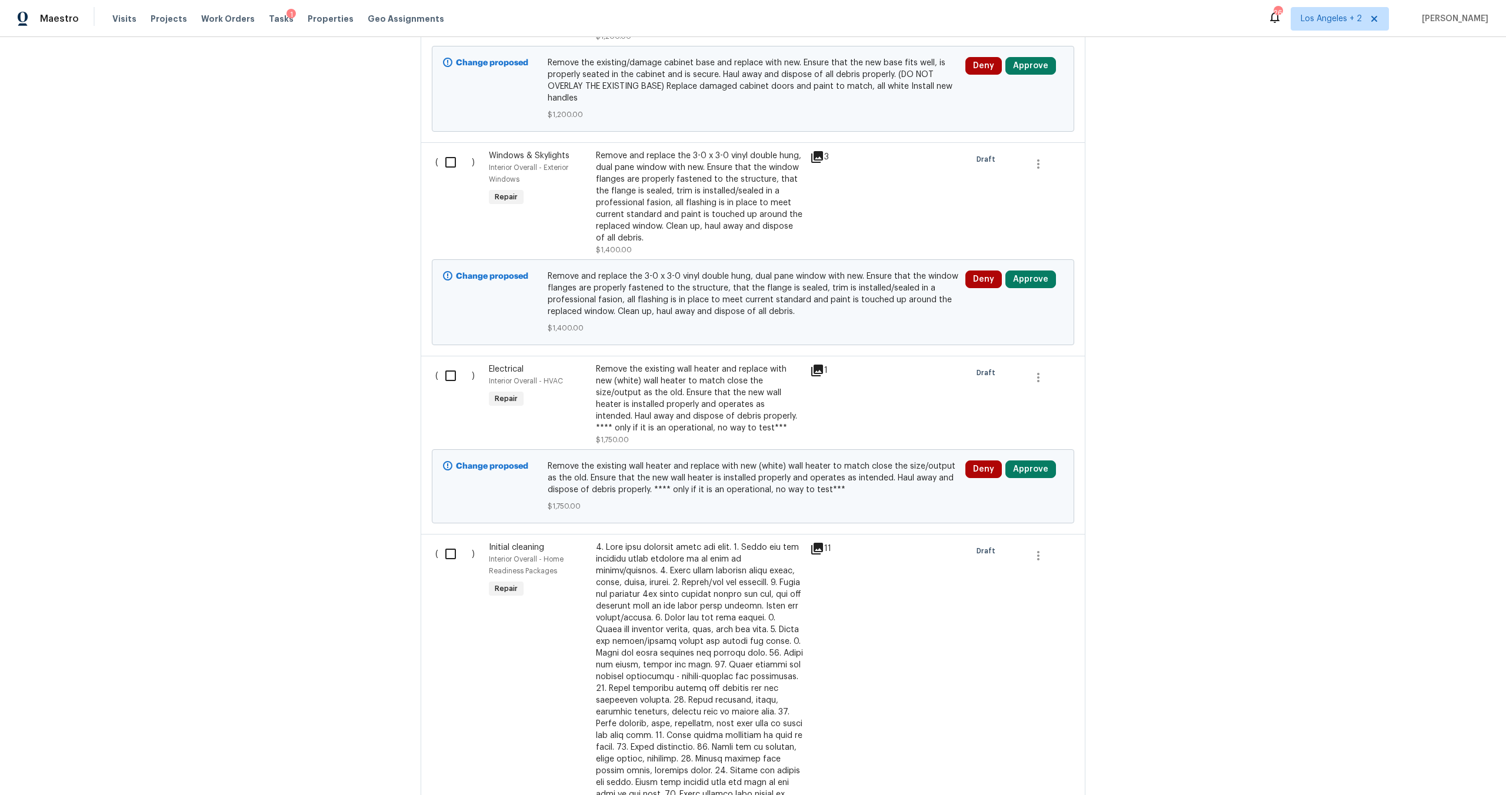
click at [816, 151] on icon at bounding box center [817, 157] width 12 height 12
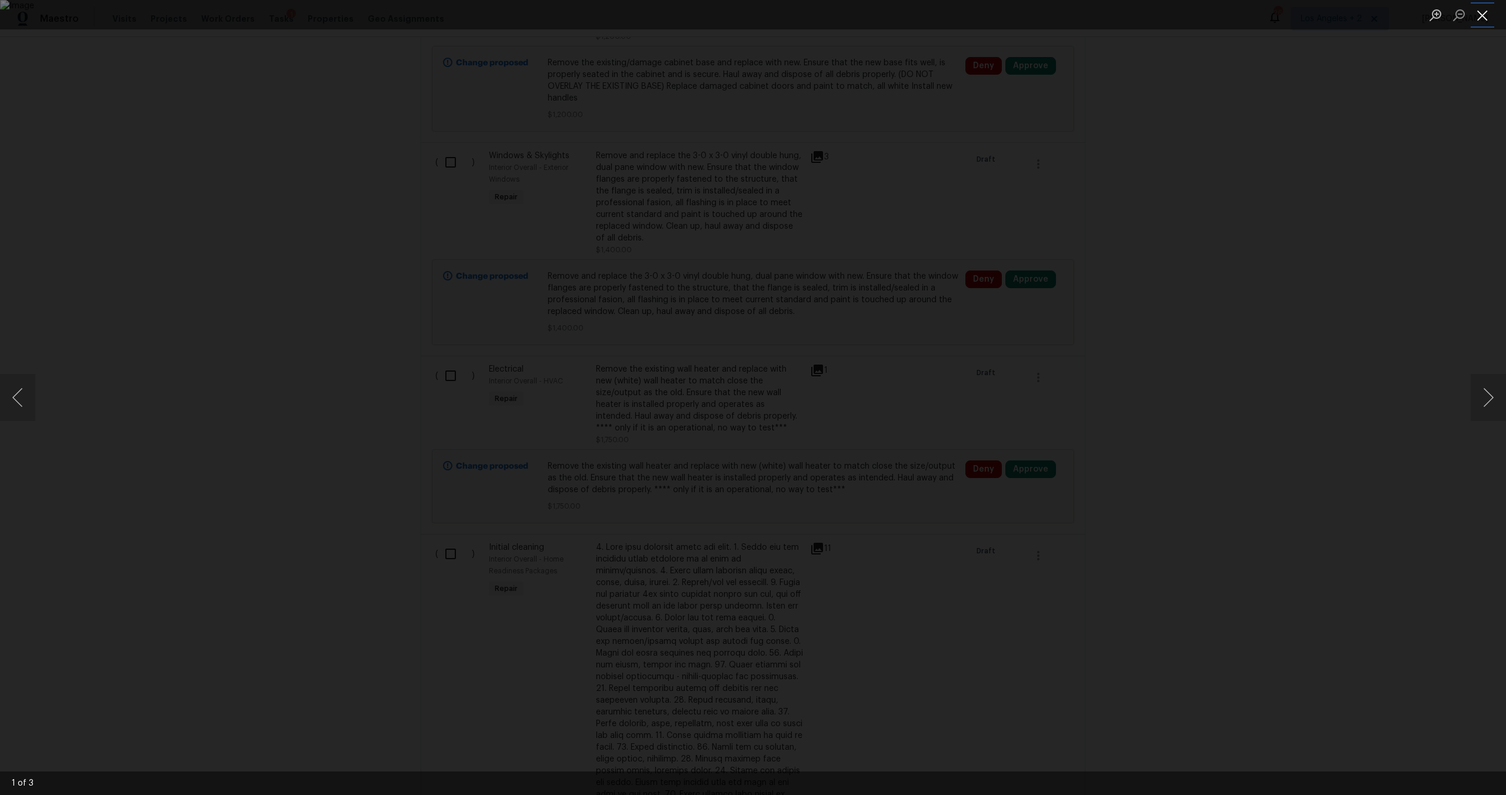
click at [1484, 14] on button "Close lightbox" at bounding box center [1483, 15] width 24 height 21
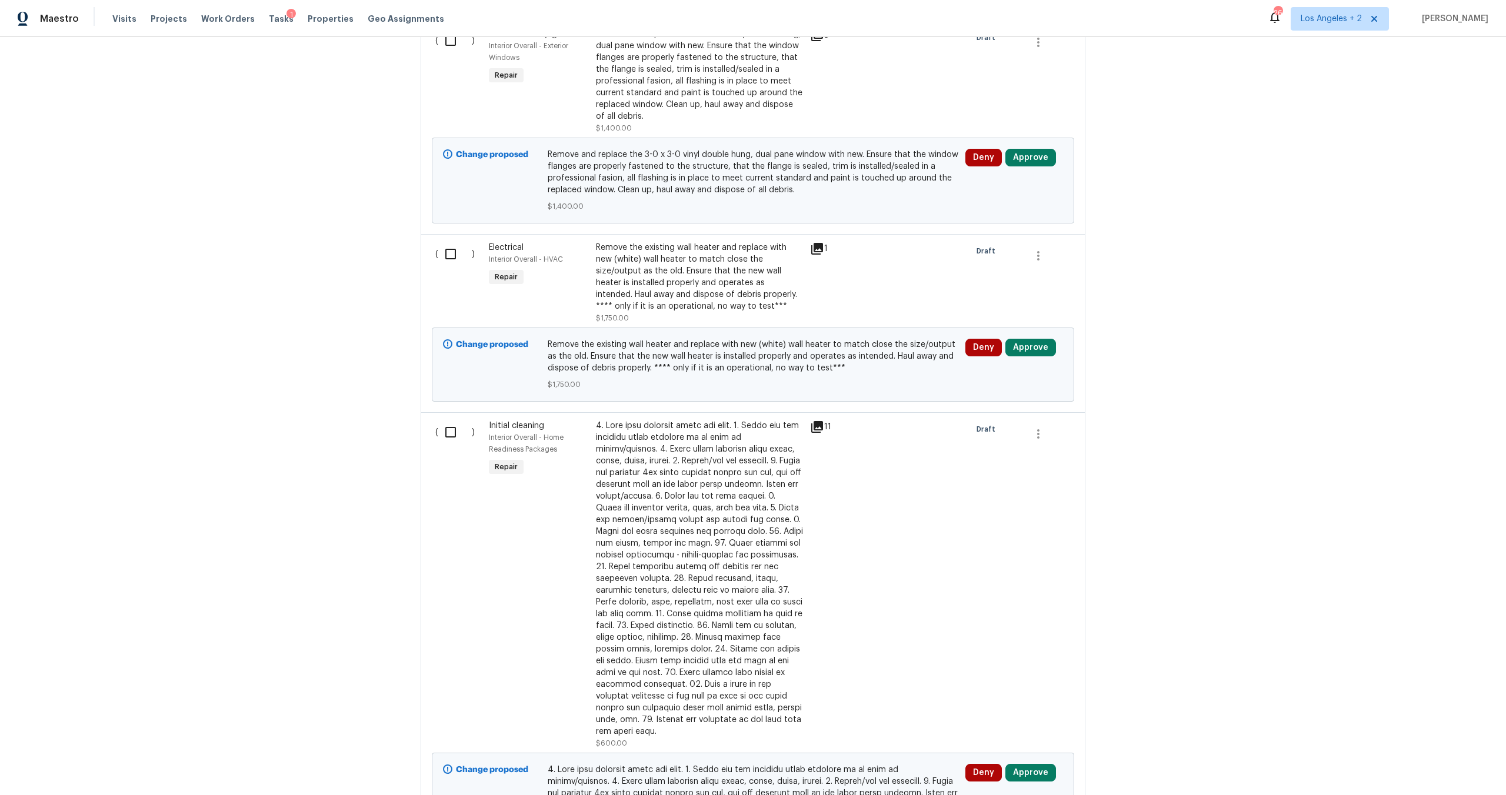
scroll to position [1347, 0]
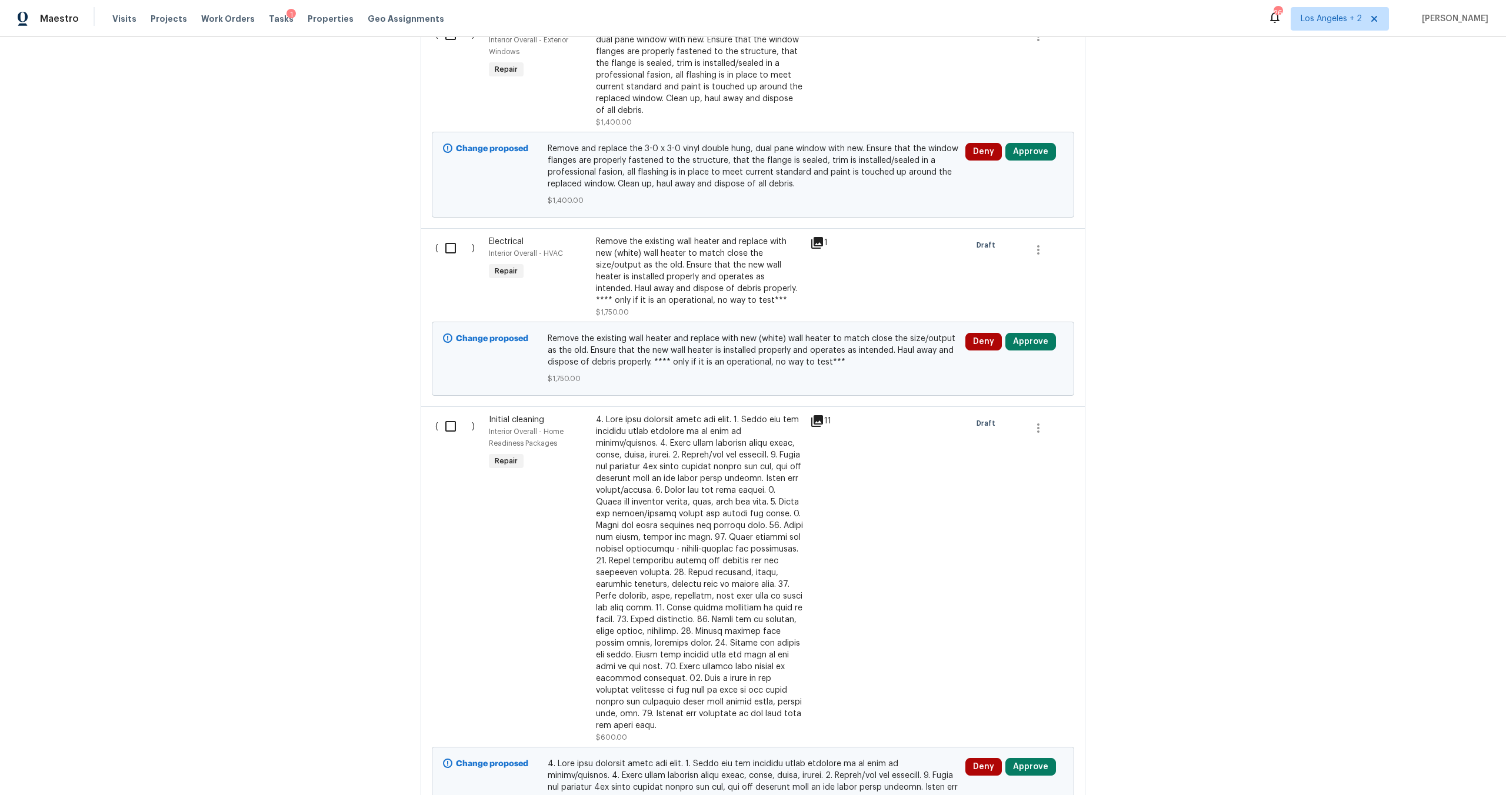
click at [810, 236] on icon at bounding box center [817, 243] width 14 height 14
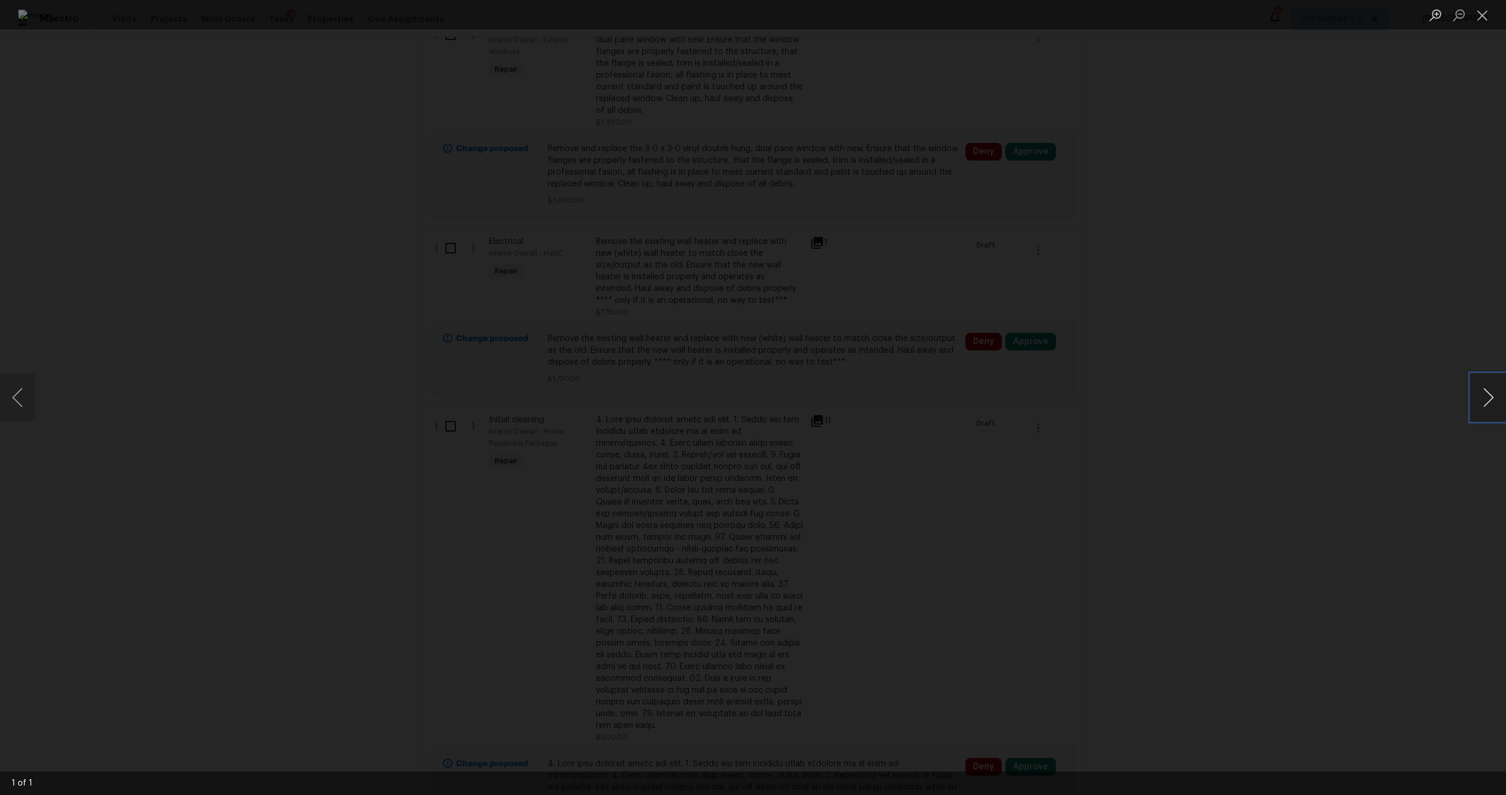
click at [1489, 402] on button "Next image" at bounding box center [1488, 397] width 35 height 47
click at [1482, 413] on button "Next image" at bounding box center [1488, 397] width 35 height 47
click at [1484, 18] on button "Close lightbox" at bounding box center [1483, 15] width 24 height 21
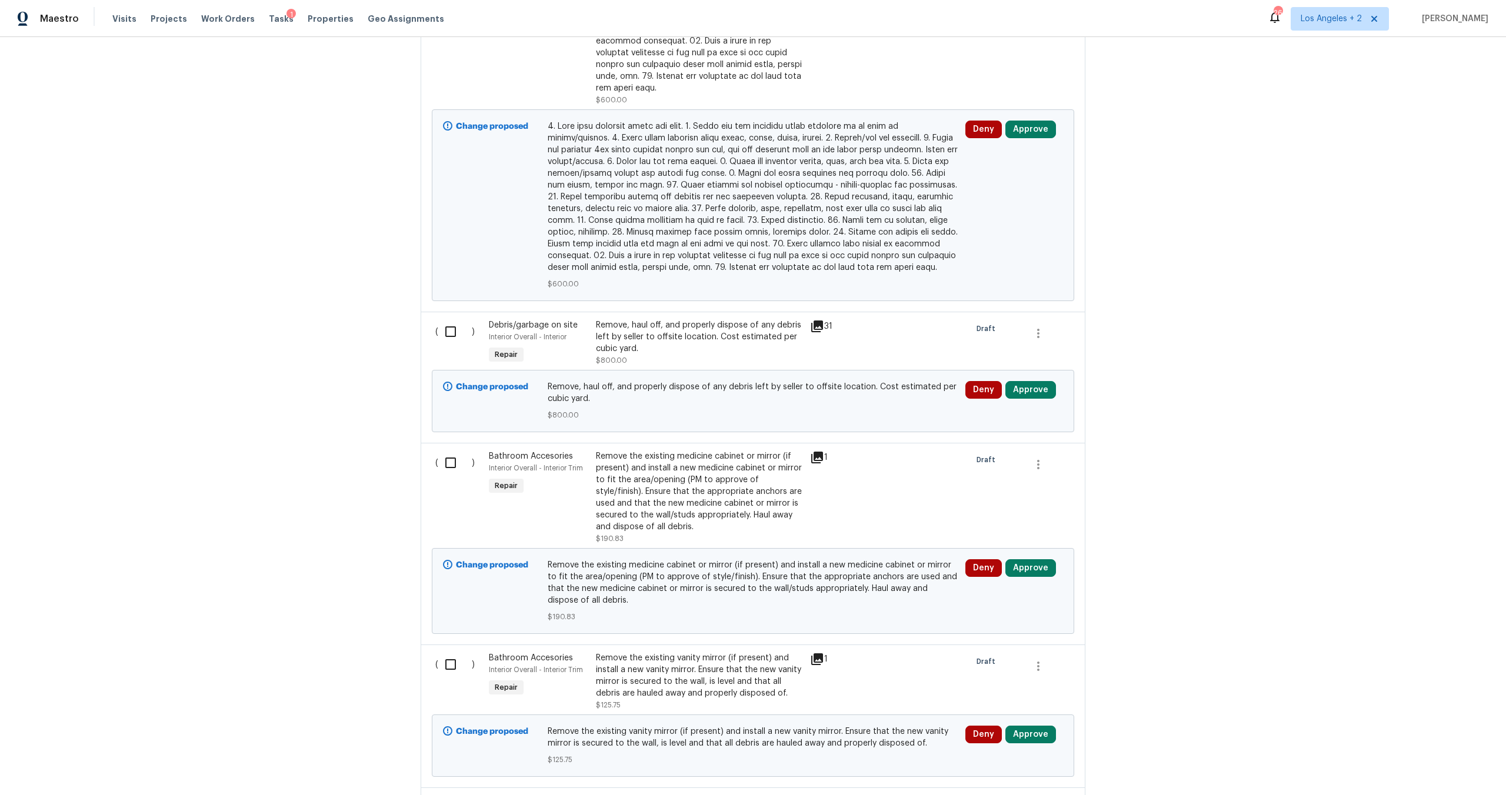
scroll to position [2168, 0]
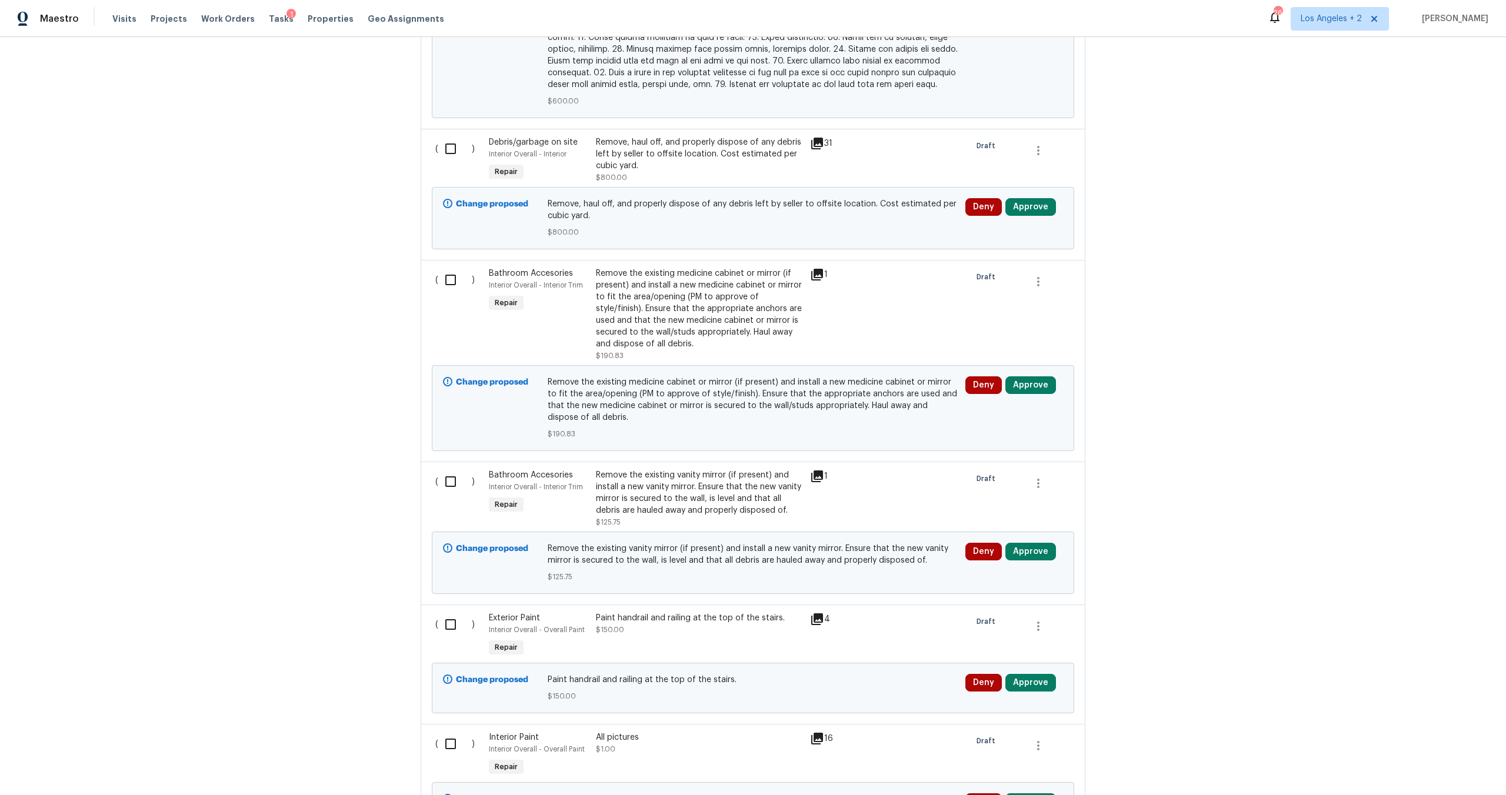
click at [806, 264] on div "1" at bounding box center [833, 314] width 54 height 101
click at [814, 268] on icon at bounding box center [817, 275] width 14 height 14
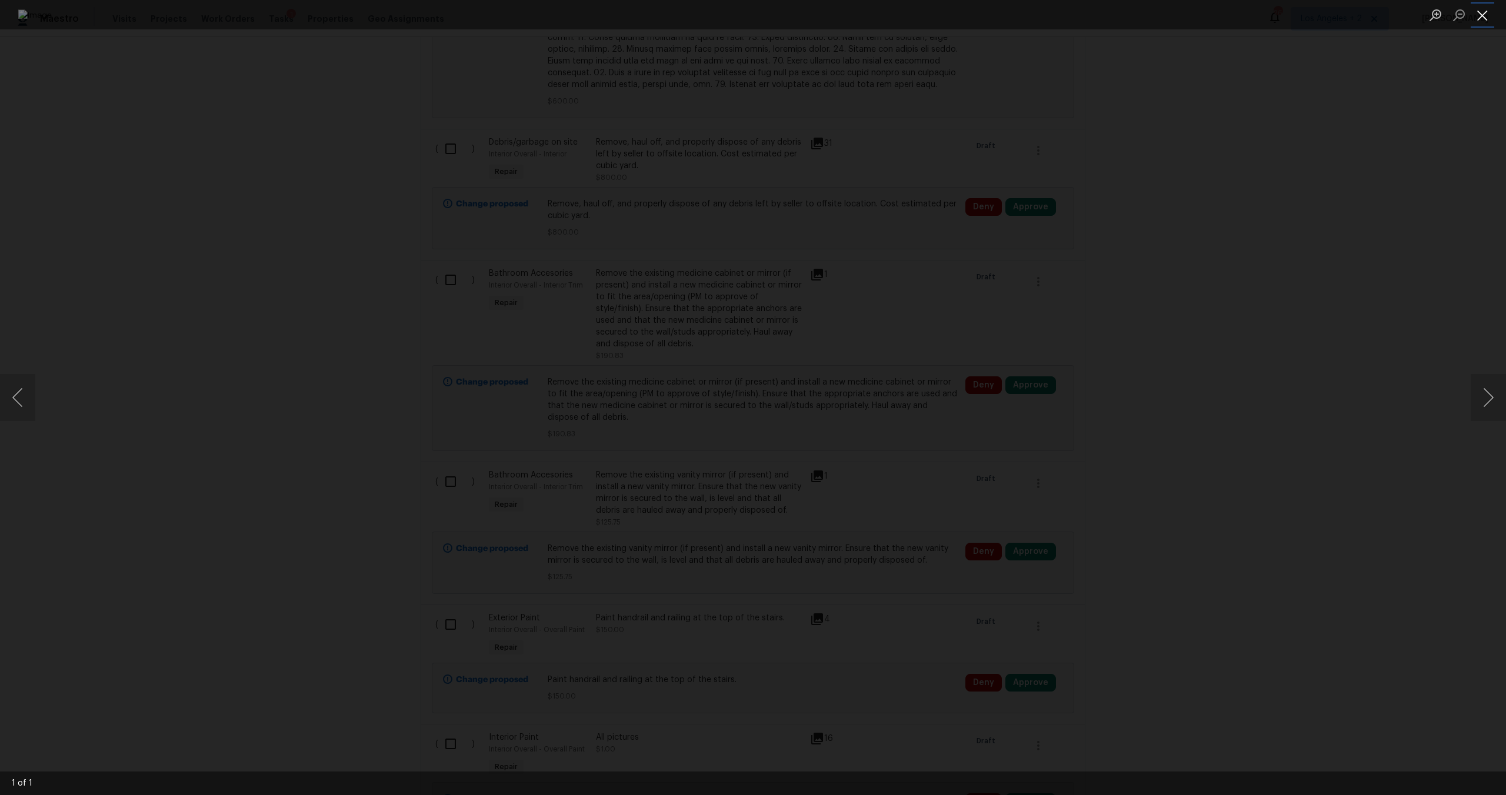
click at [1481, 18] on button "Close lightbox" at bounding box center [1483, 15] width 24 height 21
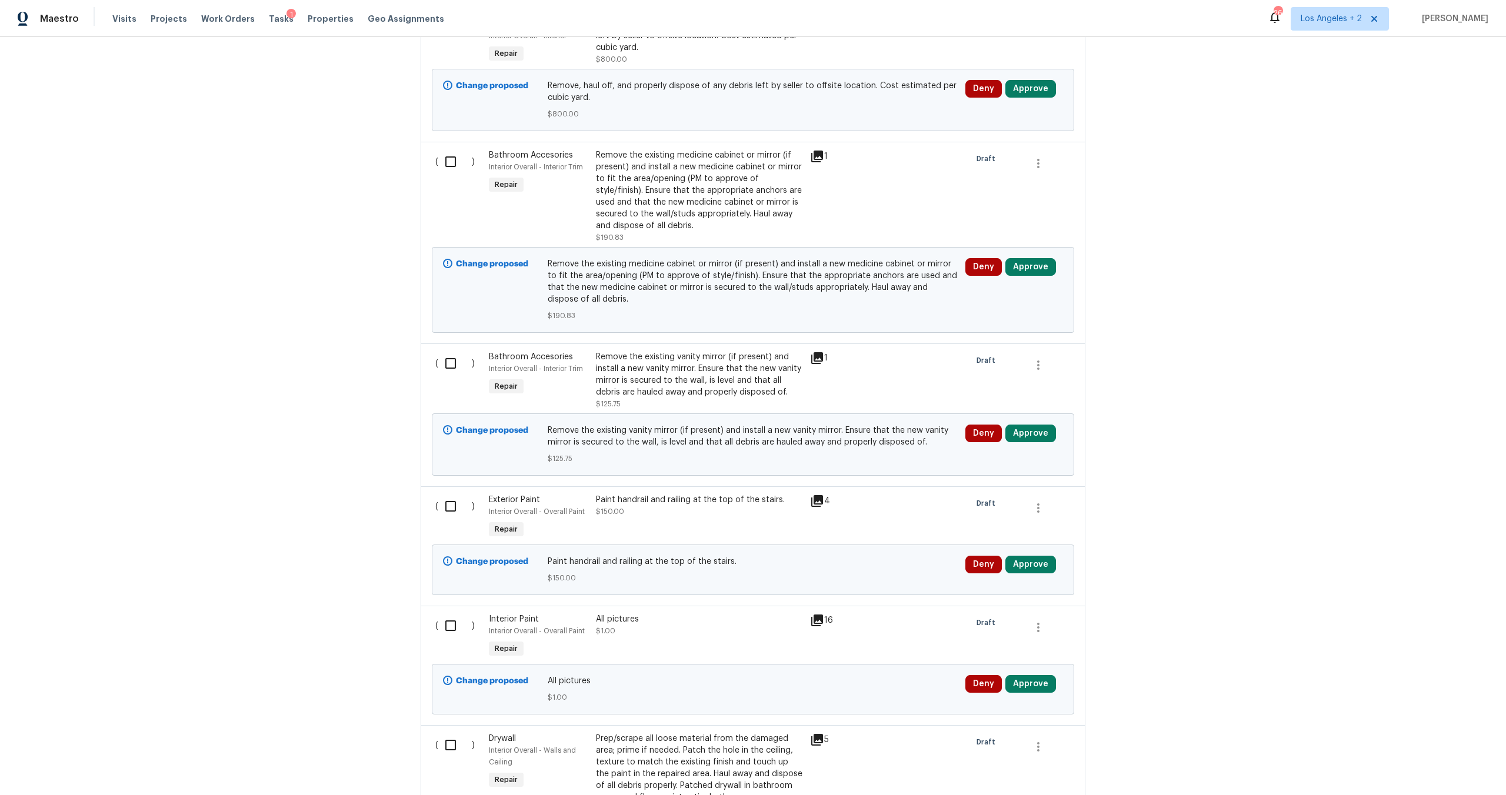
scroll to position [2291, 0]
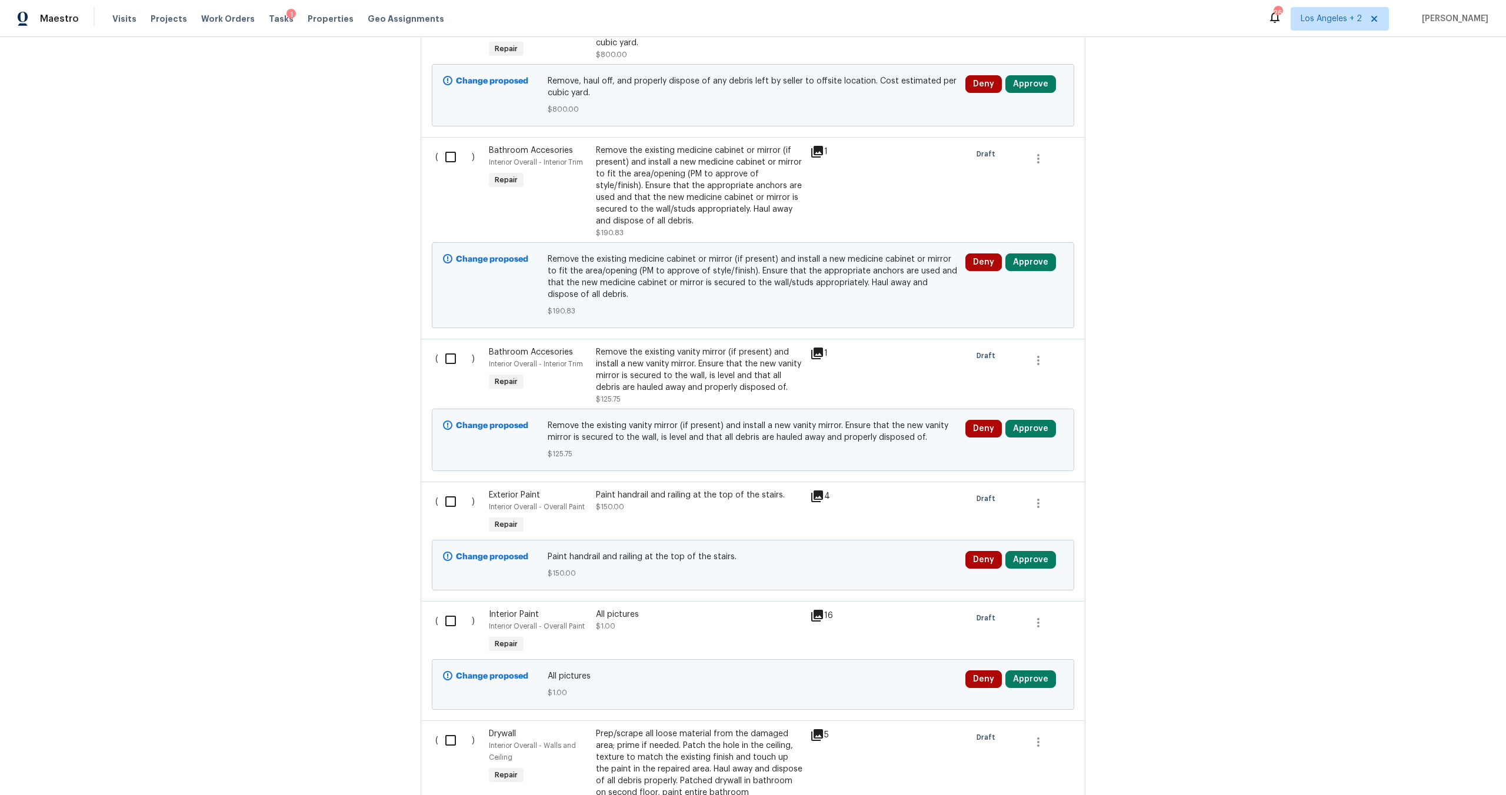
click at [814, 348] on icon at bounding box center [817, 354] width 12 height 12
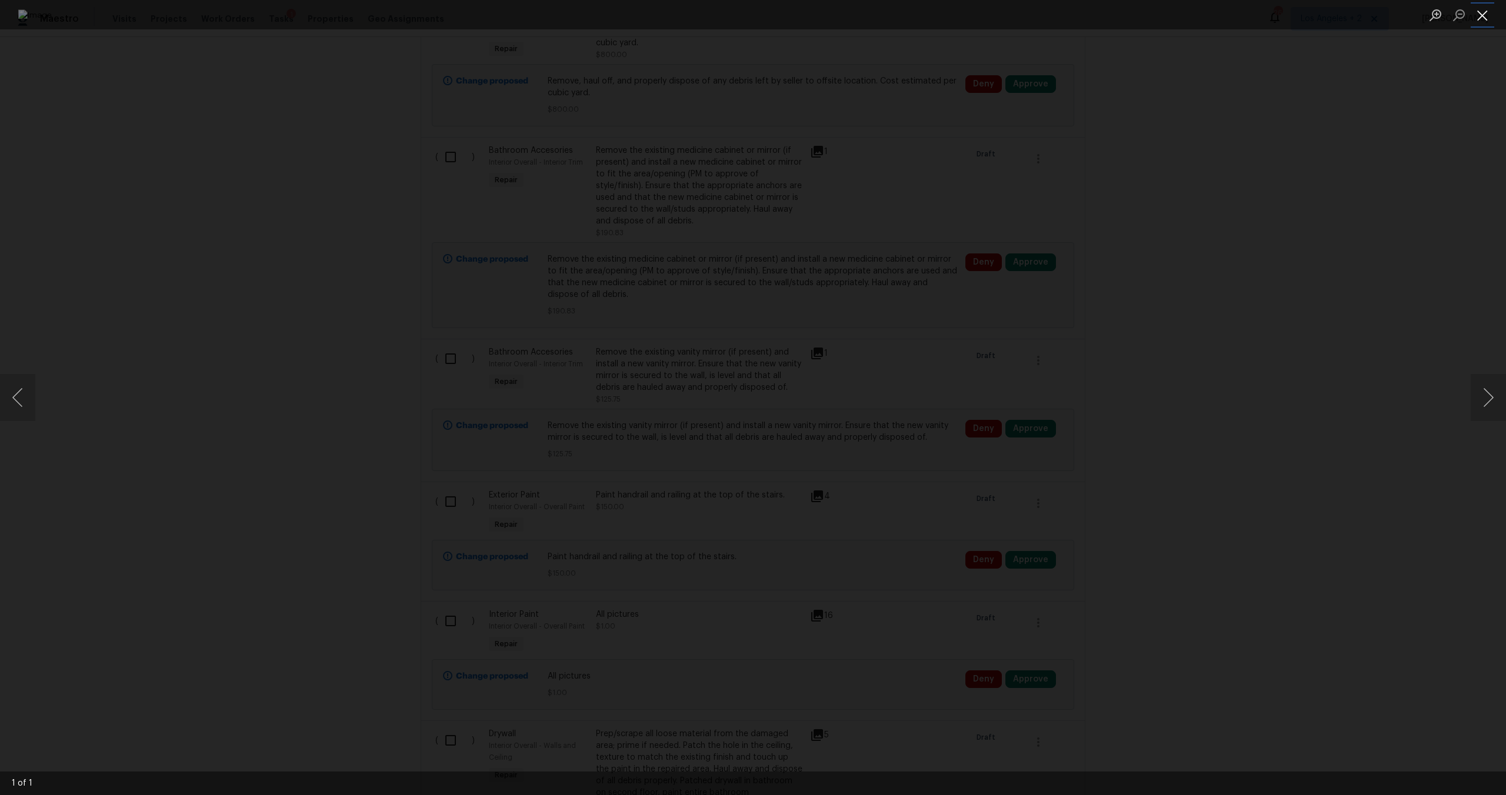
click at [1489, 18] on button "Close lightbox" at bounding box center [1483, 15] width 24 height 21
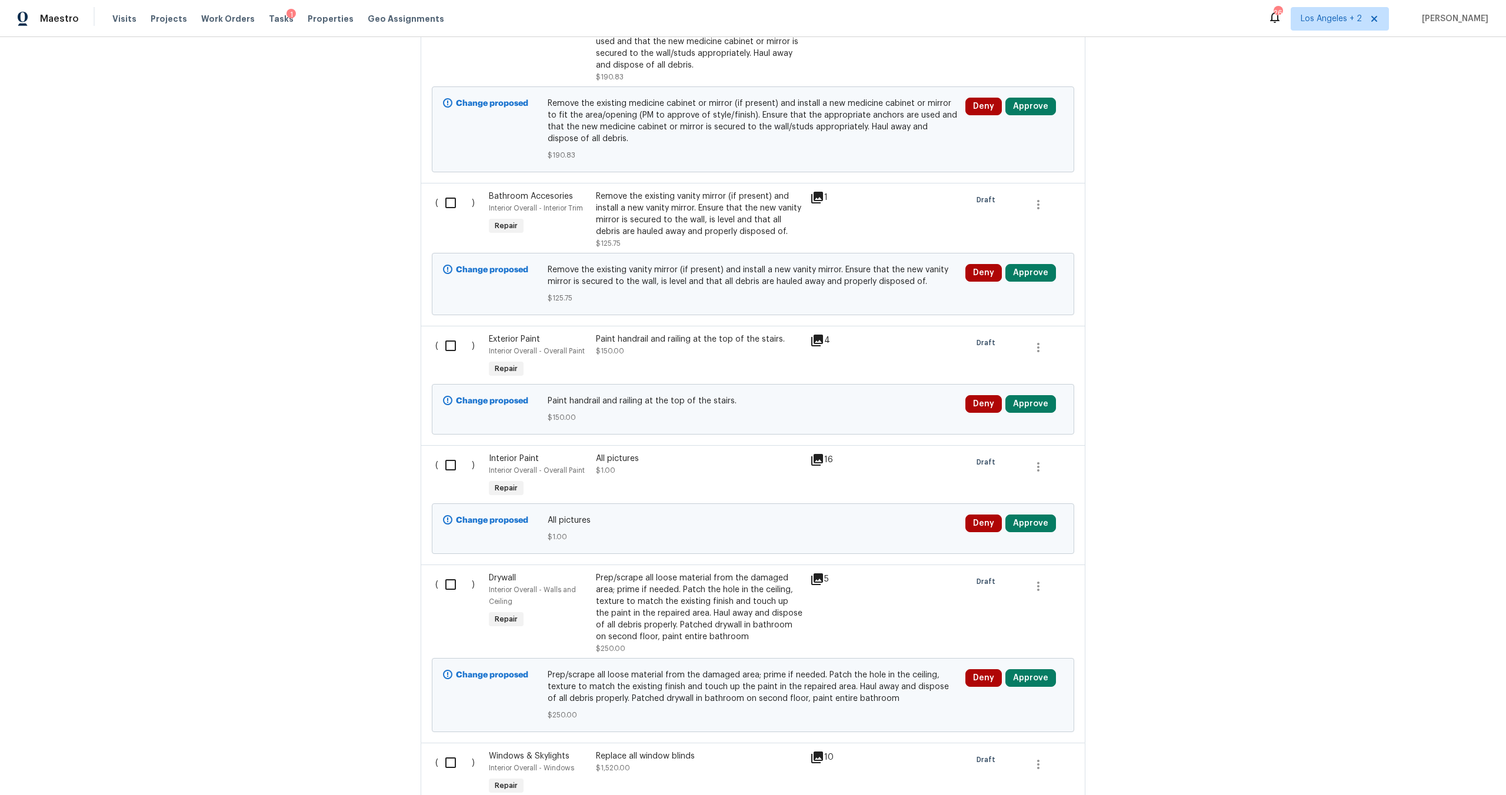
scroll to position [2584, 0]
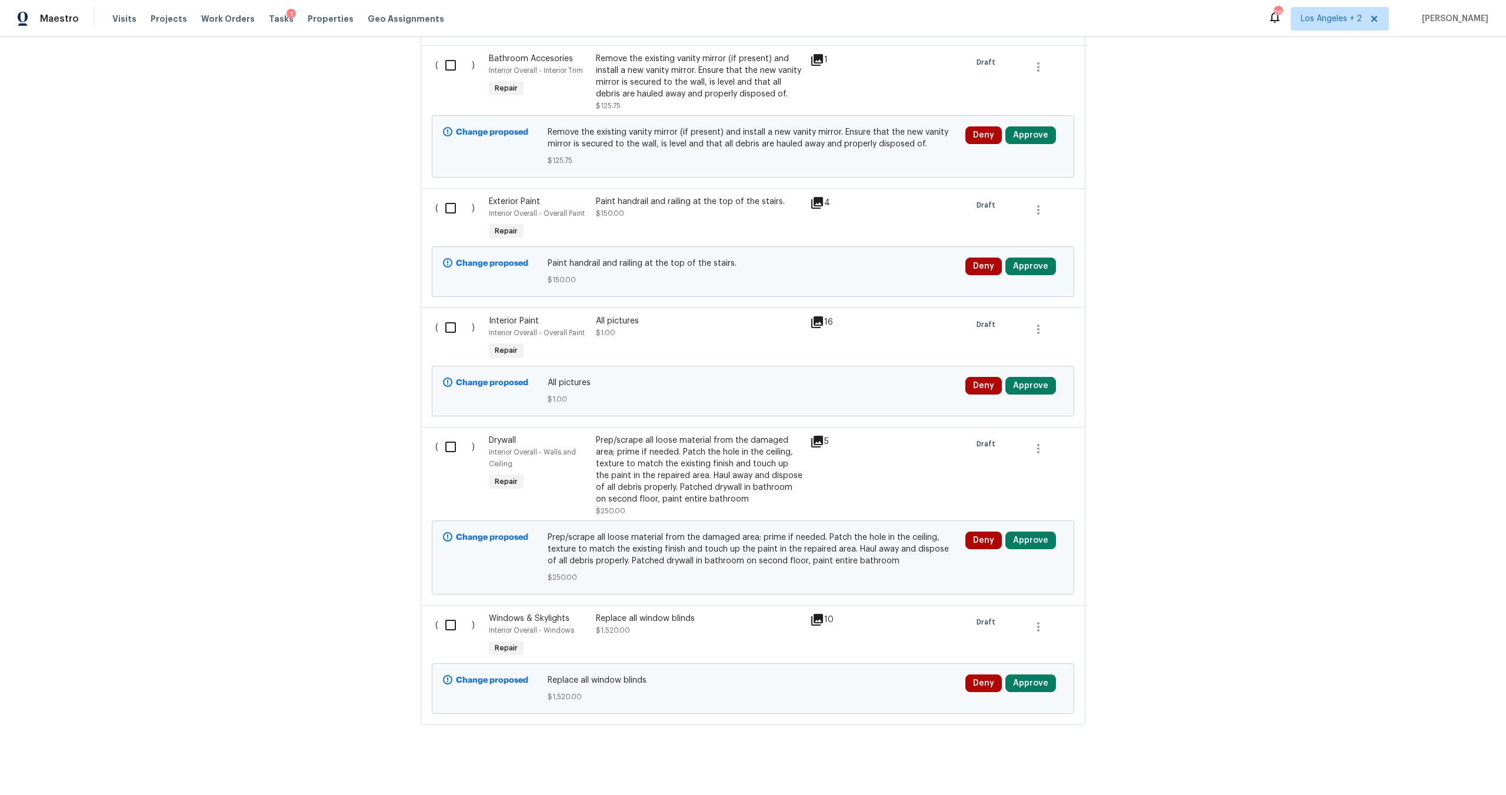
click at [816, 197] on icon at bounding box center [817, 203] width 12 height 12
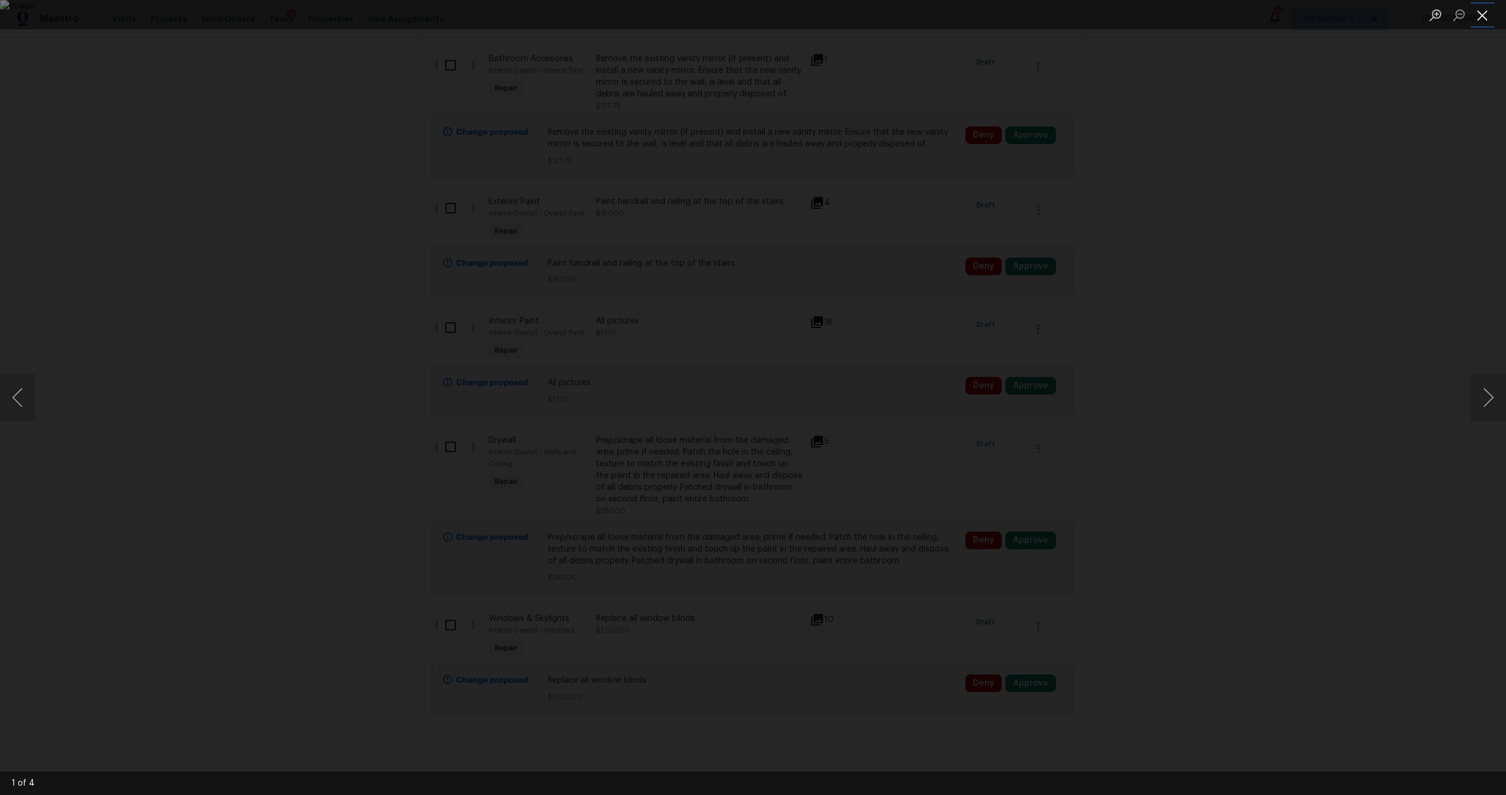
click at [1482, 21] on button "Close lightbox" at bounding box center [1483, 15] width 24 height 21
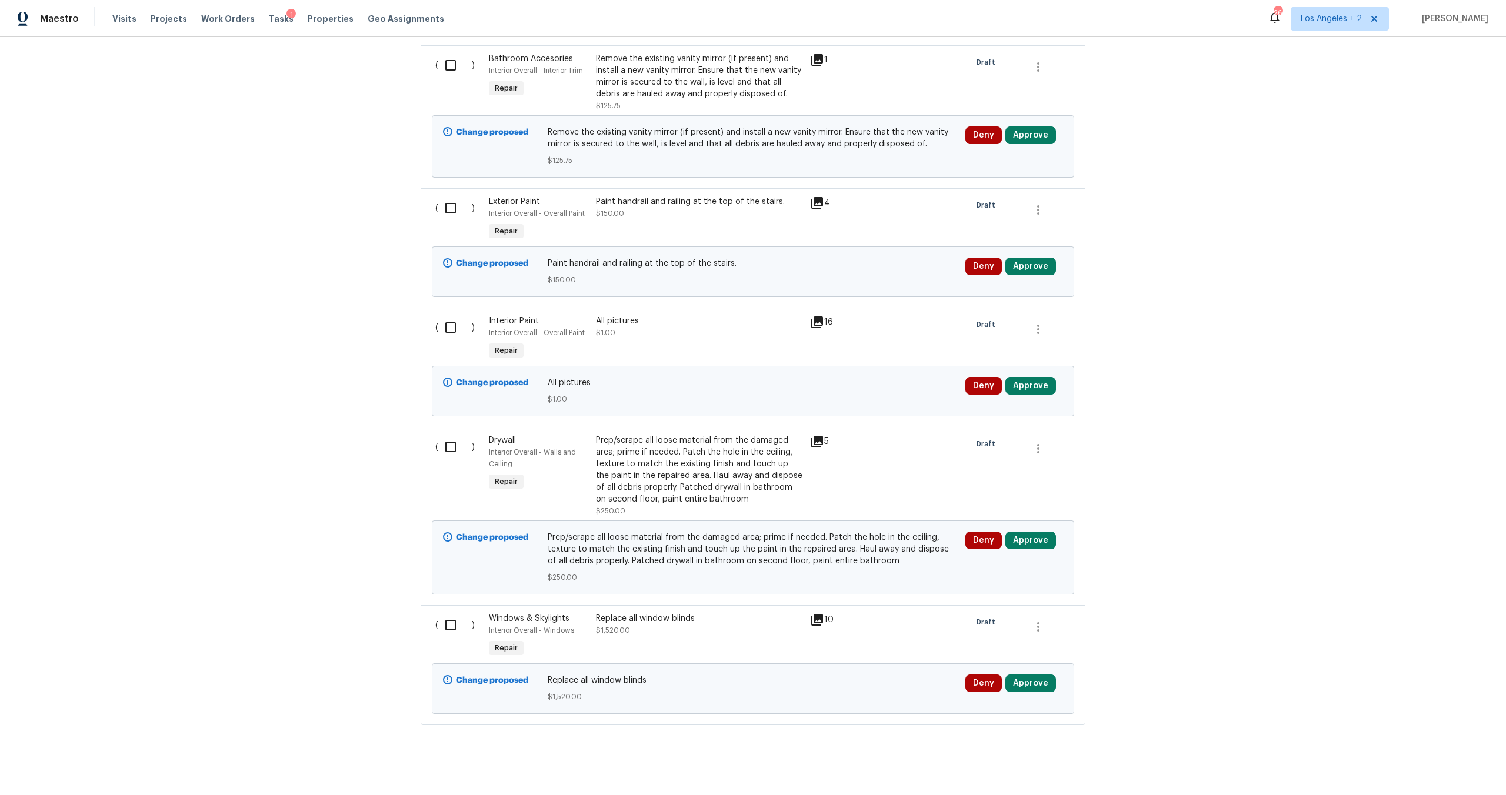
click at [814, 436] on icon at bounding box center [817, 442] width 12 height 12
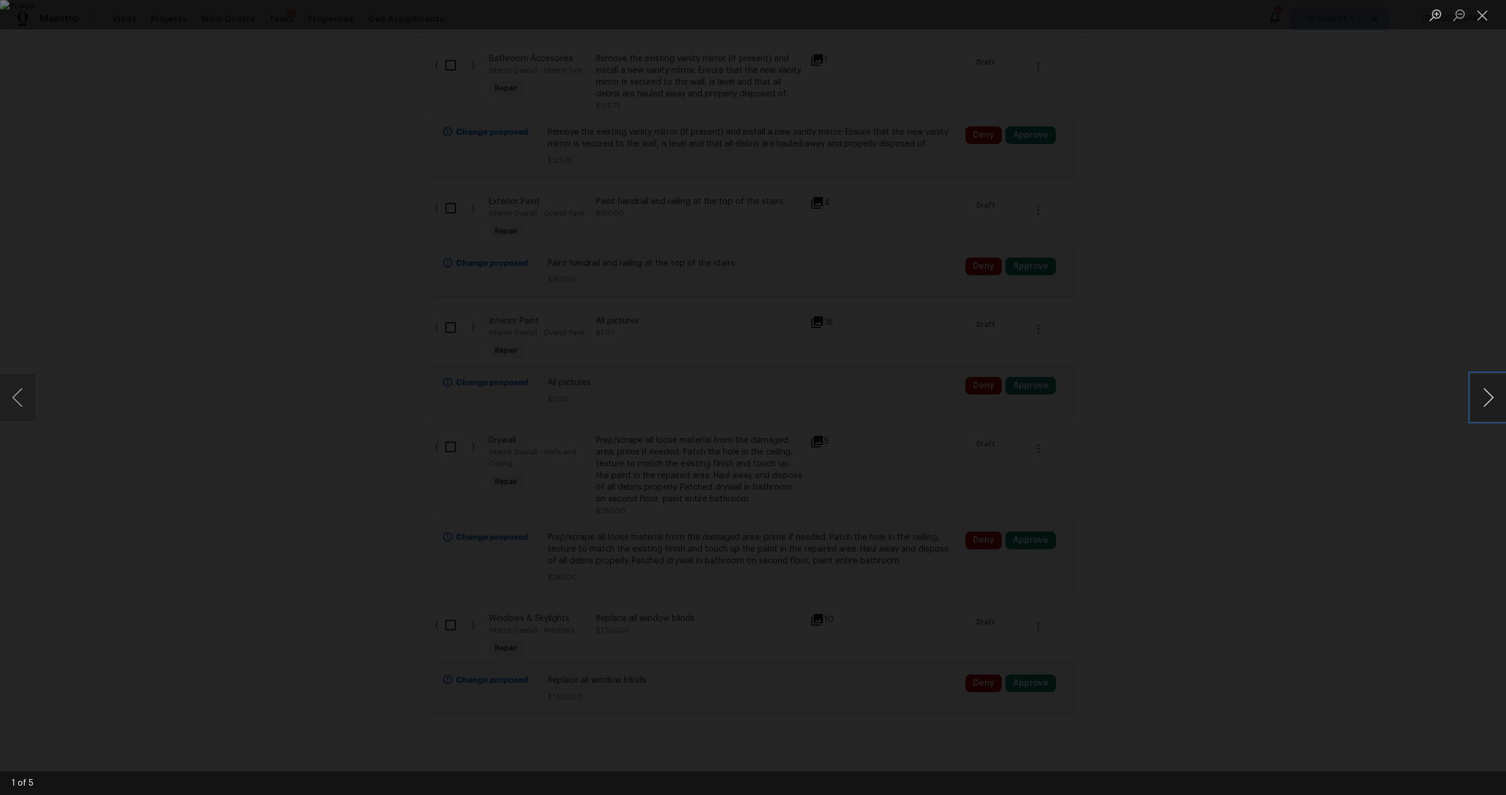
click at [1495, 411] on button "Next image" at bounding box center [1488, 397] width 35 height 47
click at [1491, 18] on button "Close lightbox" at bounding box center [1483, 15] width 24 height 21
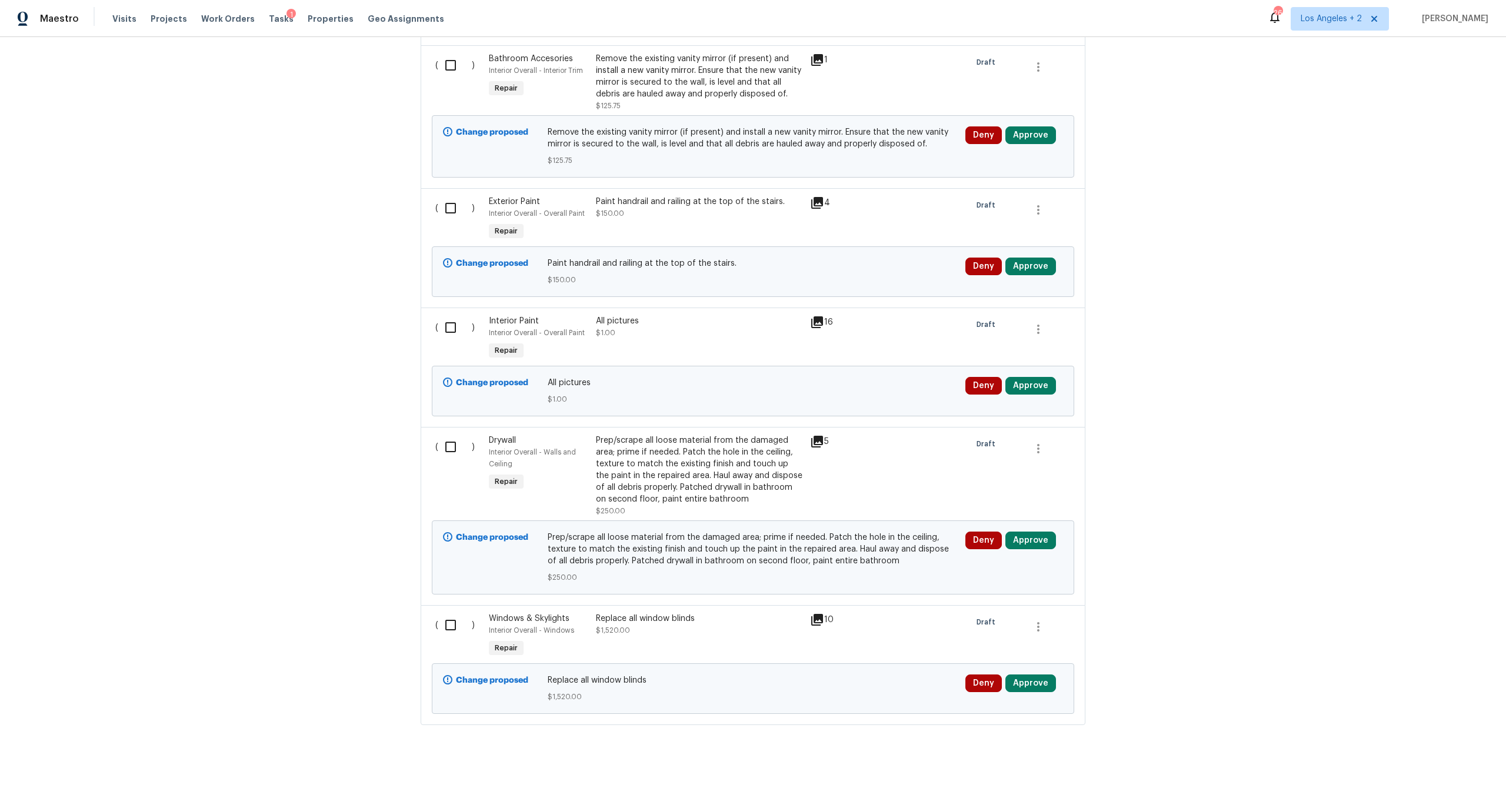
click at [823, 613] on div "10" at bounding box center [833, 620] width 46 height 14
click at [820, 613] on div "10" at bounding box center [833, 620] width 46 height 14
click at [814, 614] on icon at bounding box center [817, 620] width 12 height 12
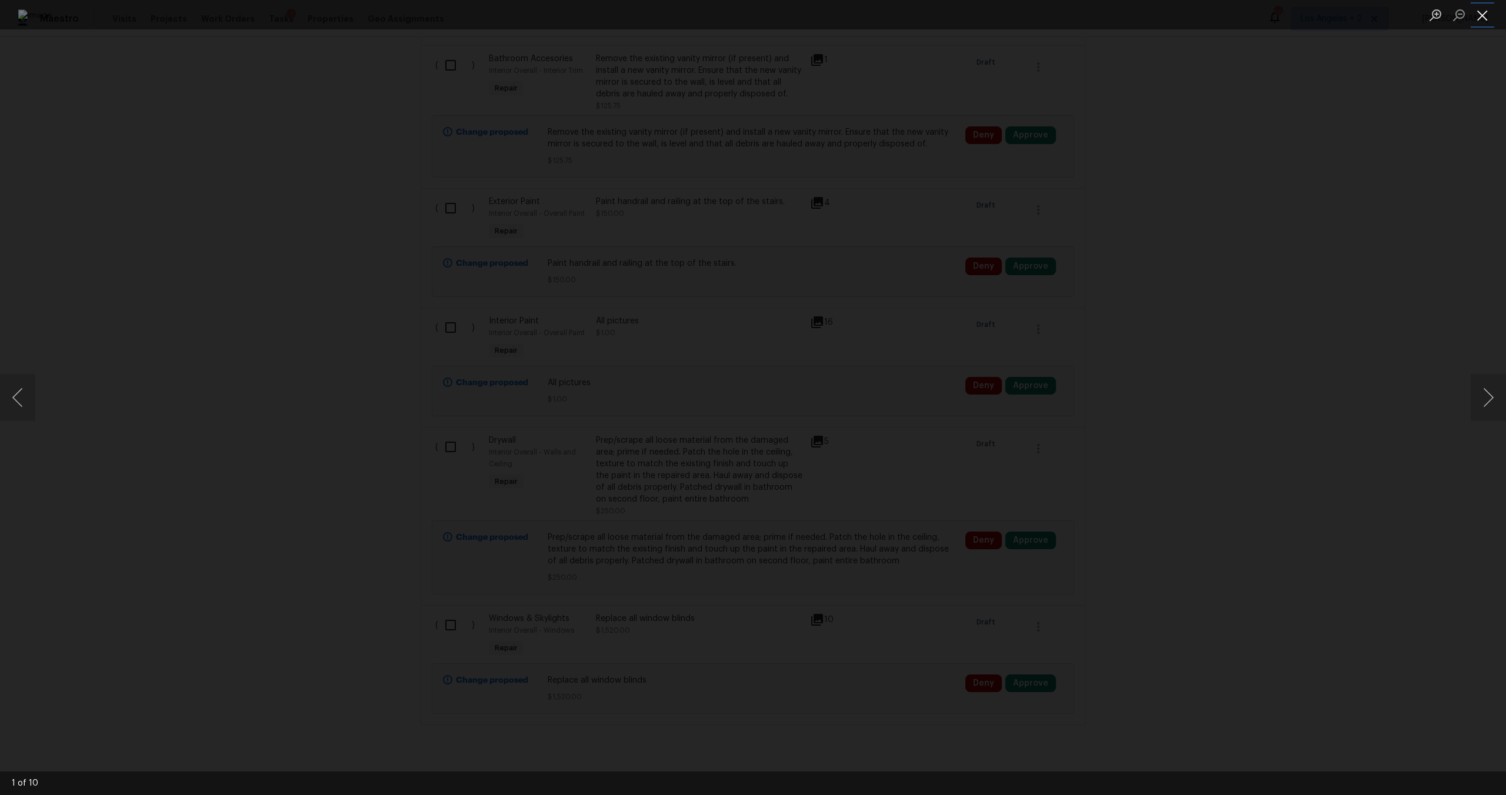
click at [1482, 15] on button "Close lightbox" at bounding box center [1483, 15] width 24 height 21
